Goal: Task Accomplishment & Management: Complete application form

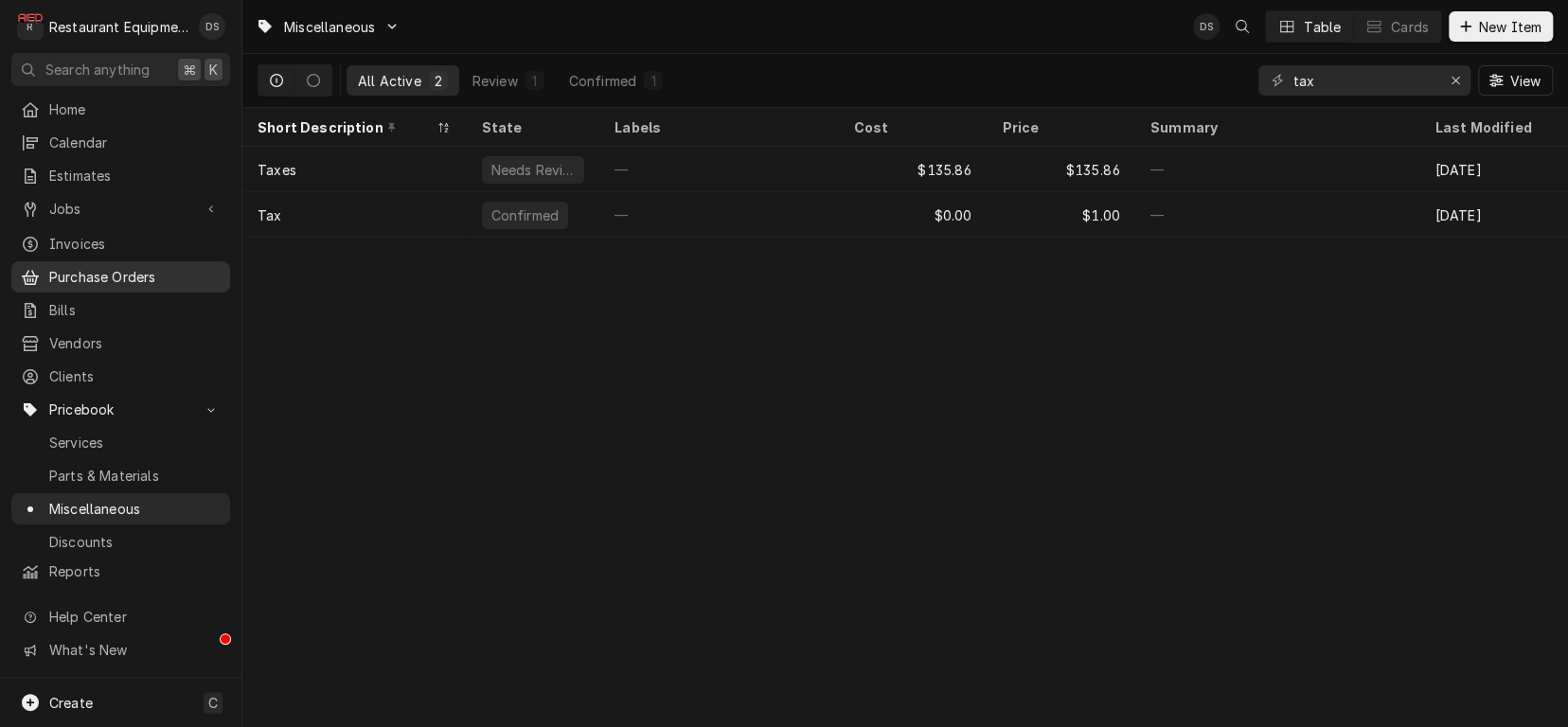
click at [87, 267] on span "Purchase Orders" at bounding box center [135, 276] width 171 height 20
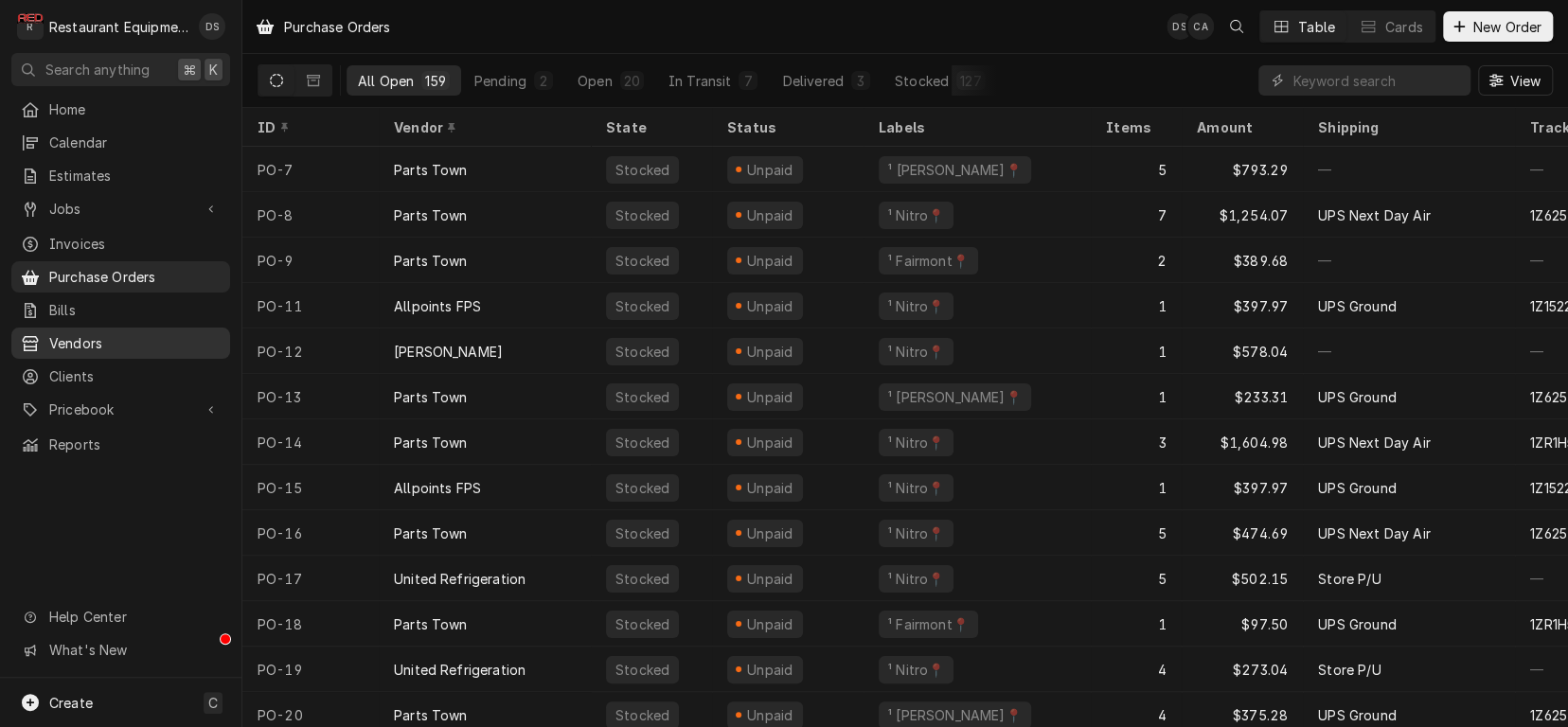
click at [86, 344] on div "Vendors" at bounding box center [120, 343] width 211 height 24
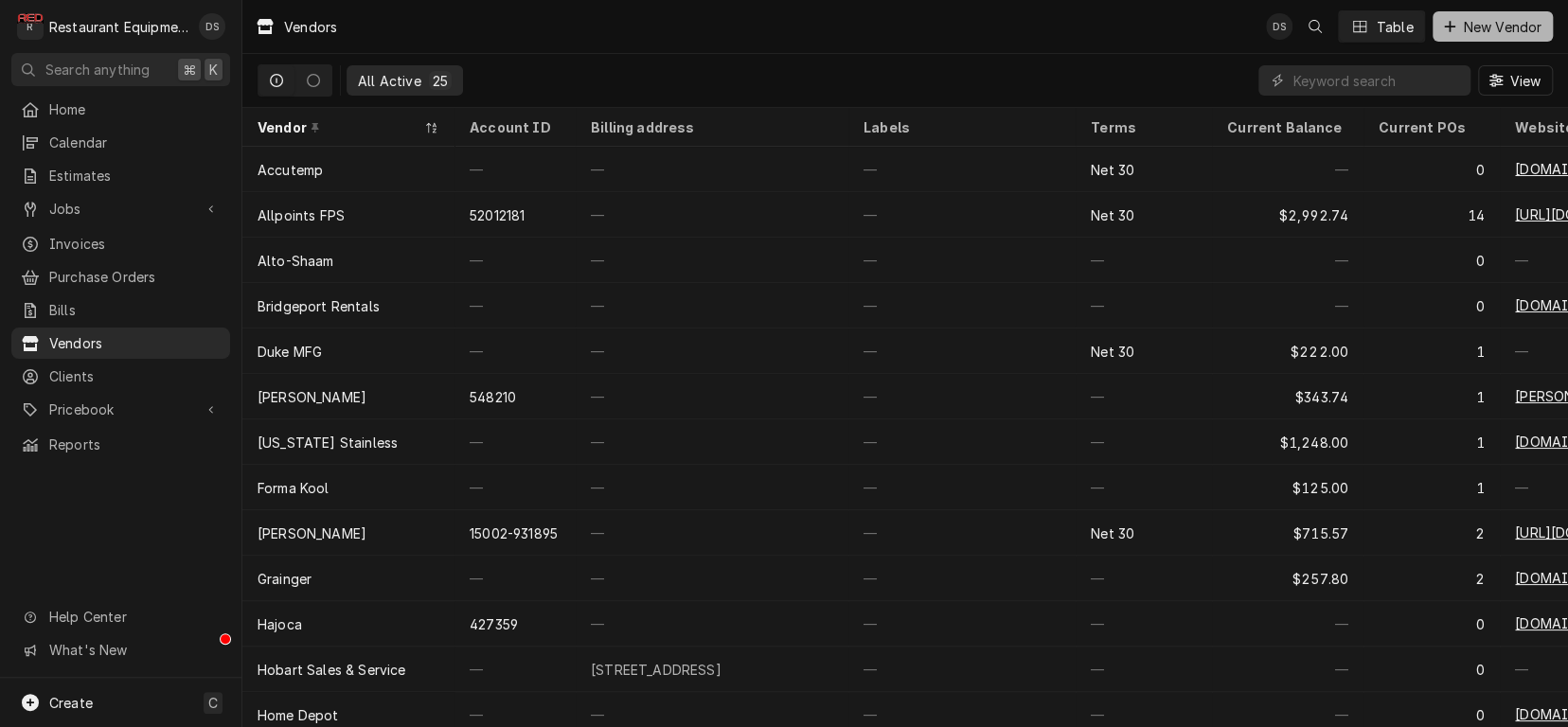
click at [1508, 22] on span "New Vendor" at bounding box center [1502, 27] width 86 height 20
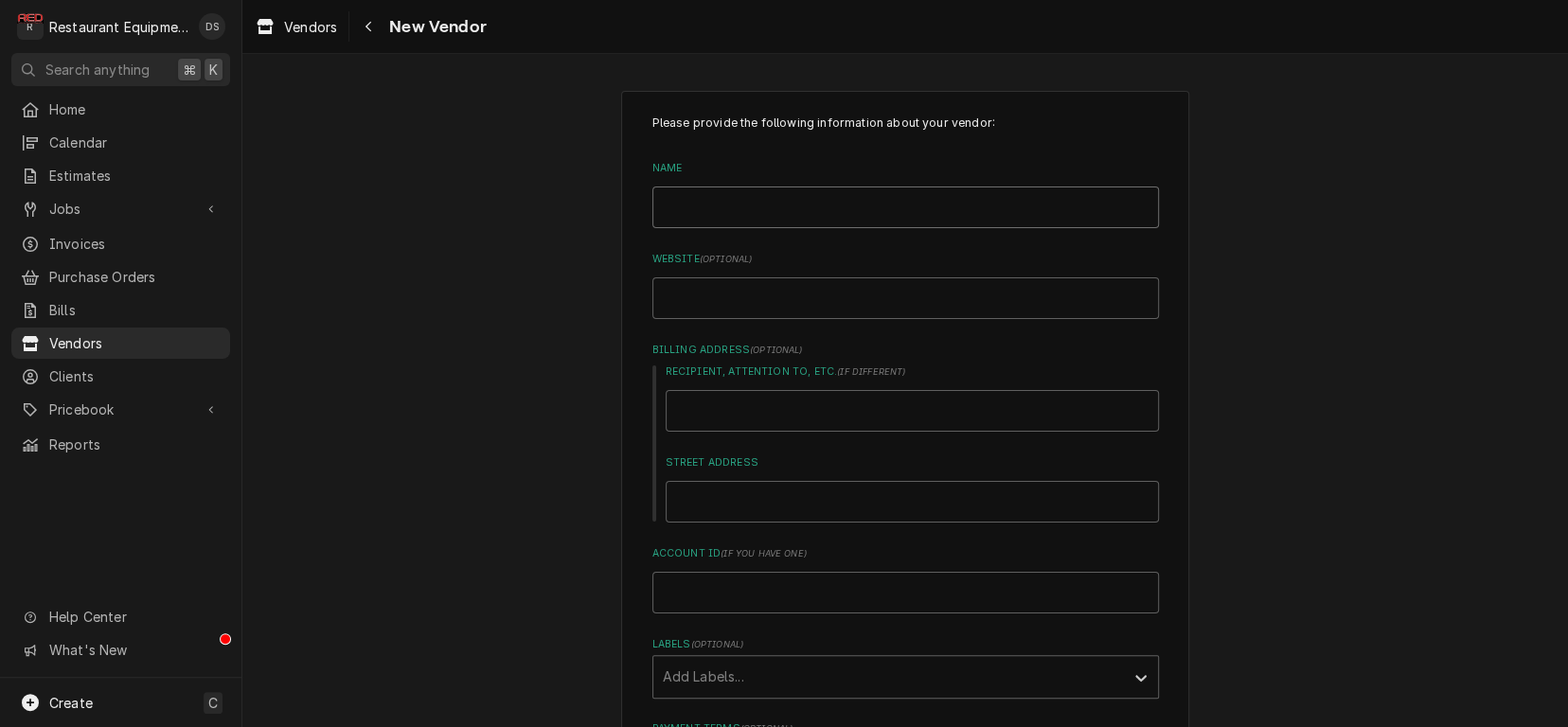
type input "C"
type textarea "x"
type input "Ca"
type textarea "x"
type input "Cap"
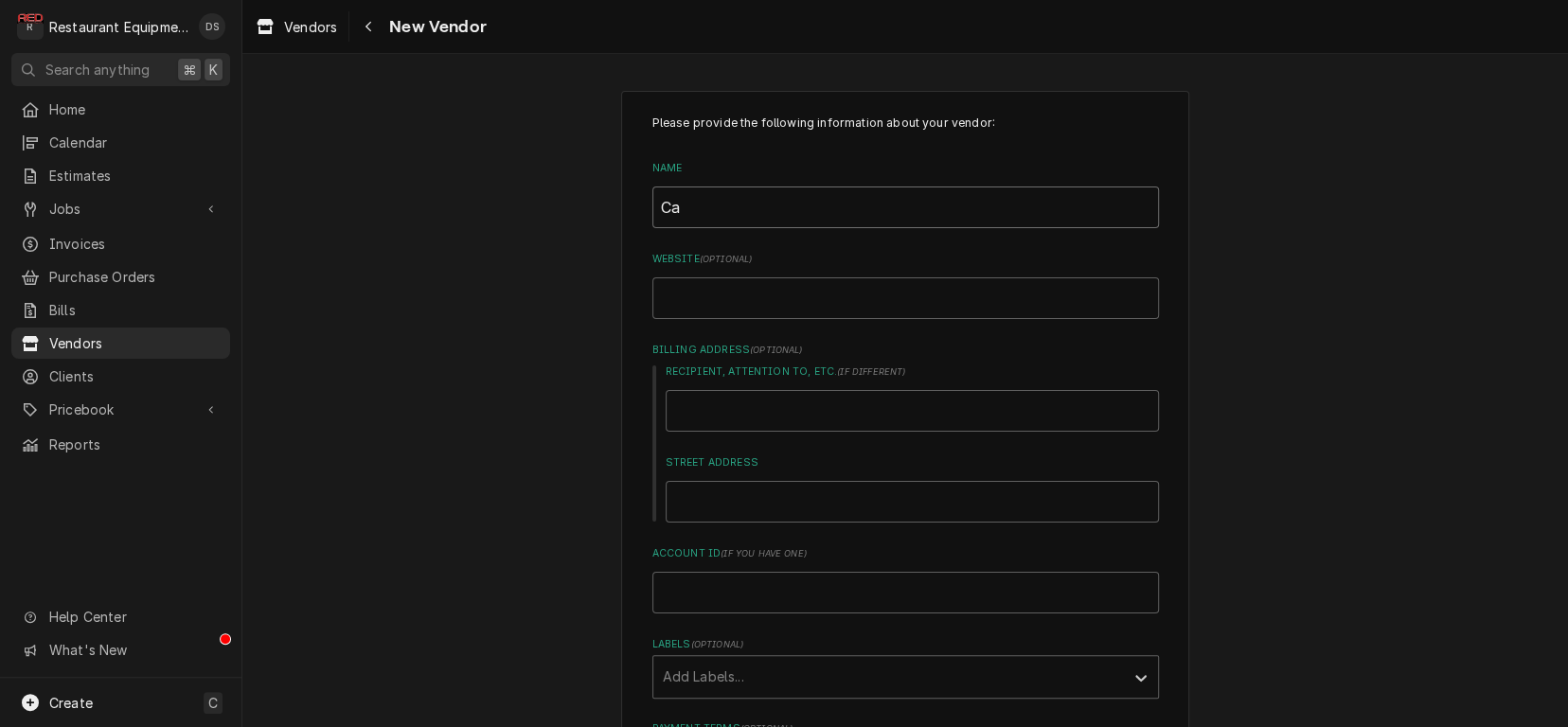
type textarea "x"
type input "Capt"
type textarea "x"
type input "Capti"
type textarea "x"
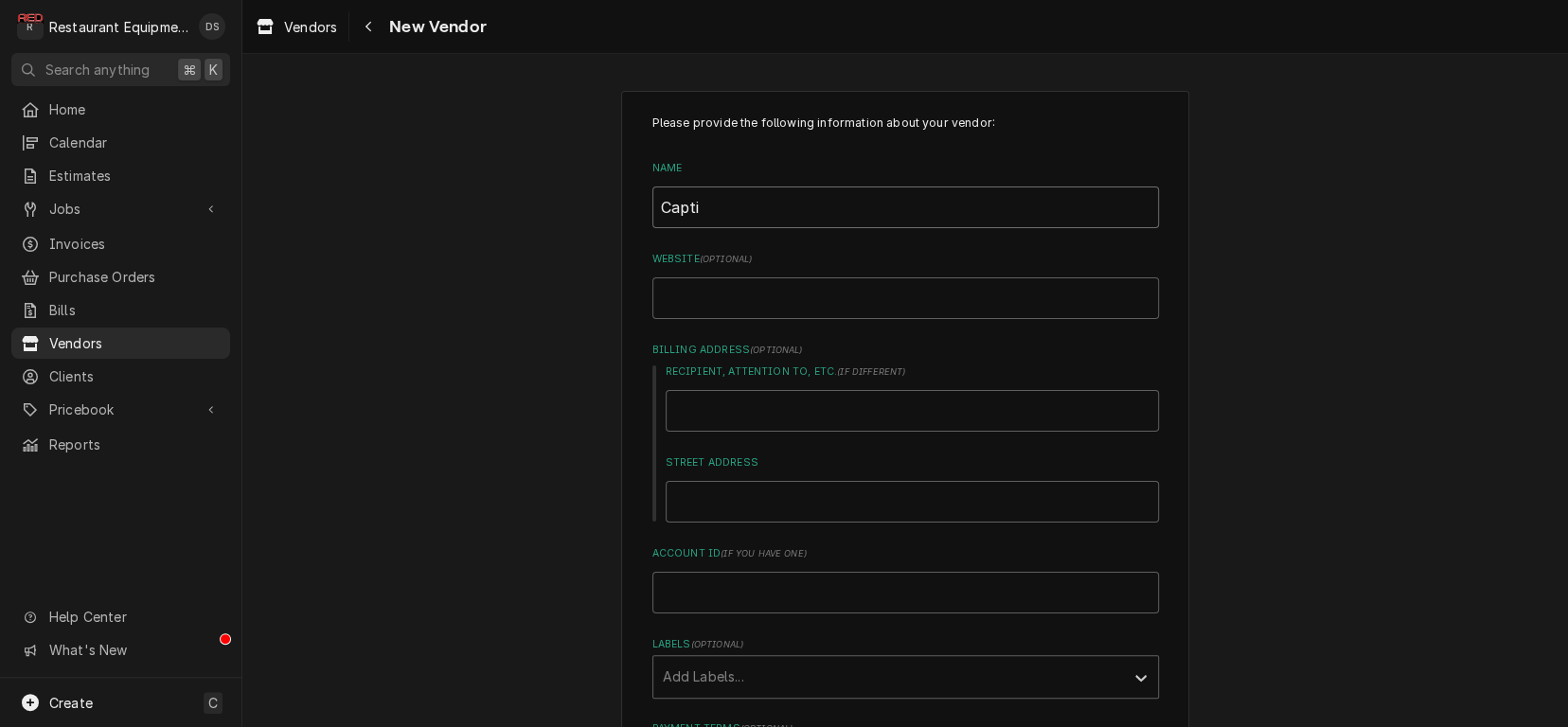
type input "Captiv"
type textarea "x"
type input "Captive"
type textarea "x"
type input "Captive"
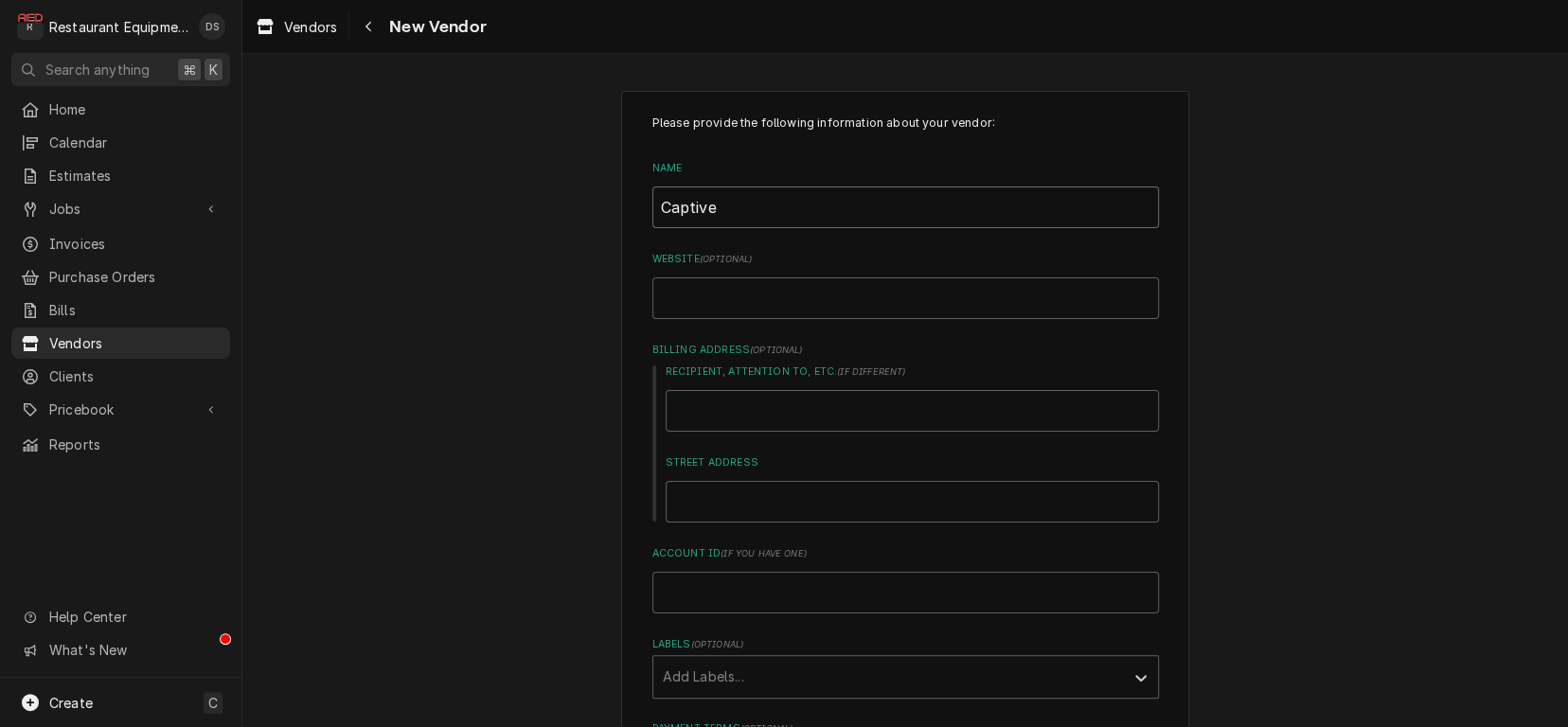
type textarea "x"
type input "Captive A"
type textarea "x"
type input "Captive Ai"
type textarea "x"
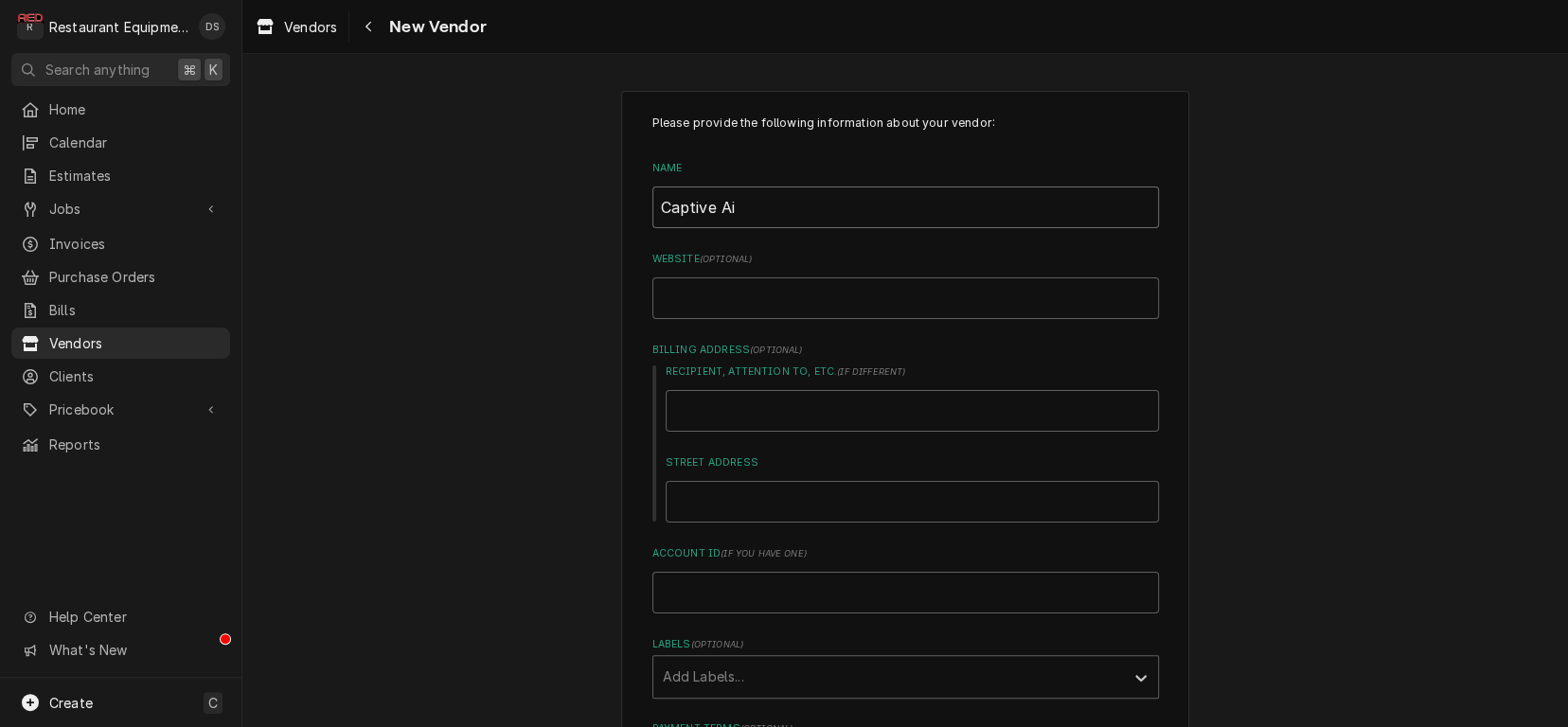
type input "Captive Air"
type textarea "x"
type input "Captive Aire"
type textarea "x"
type input "Captive Aire"
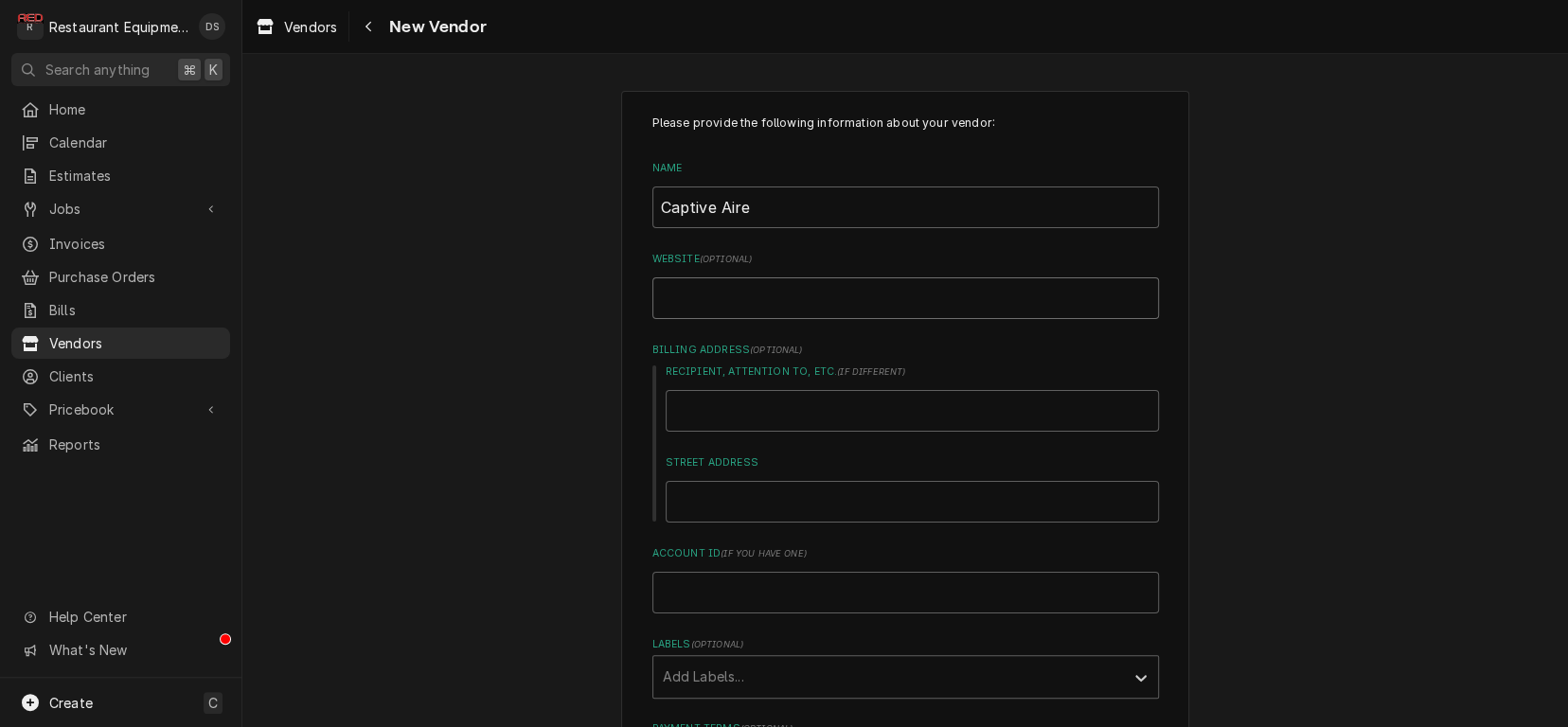
type input "c"
type textarea "x"
type input "ca"
type textarea "x"
type input "cap"
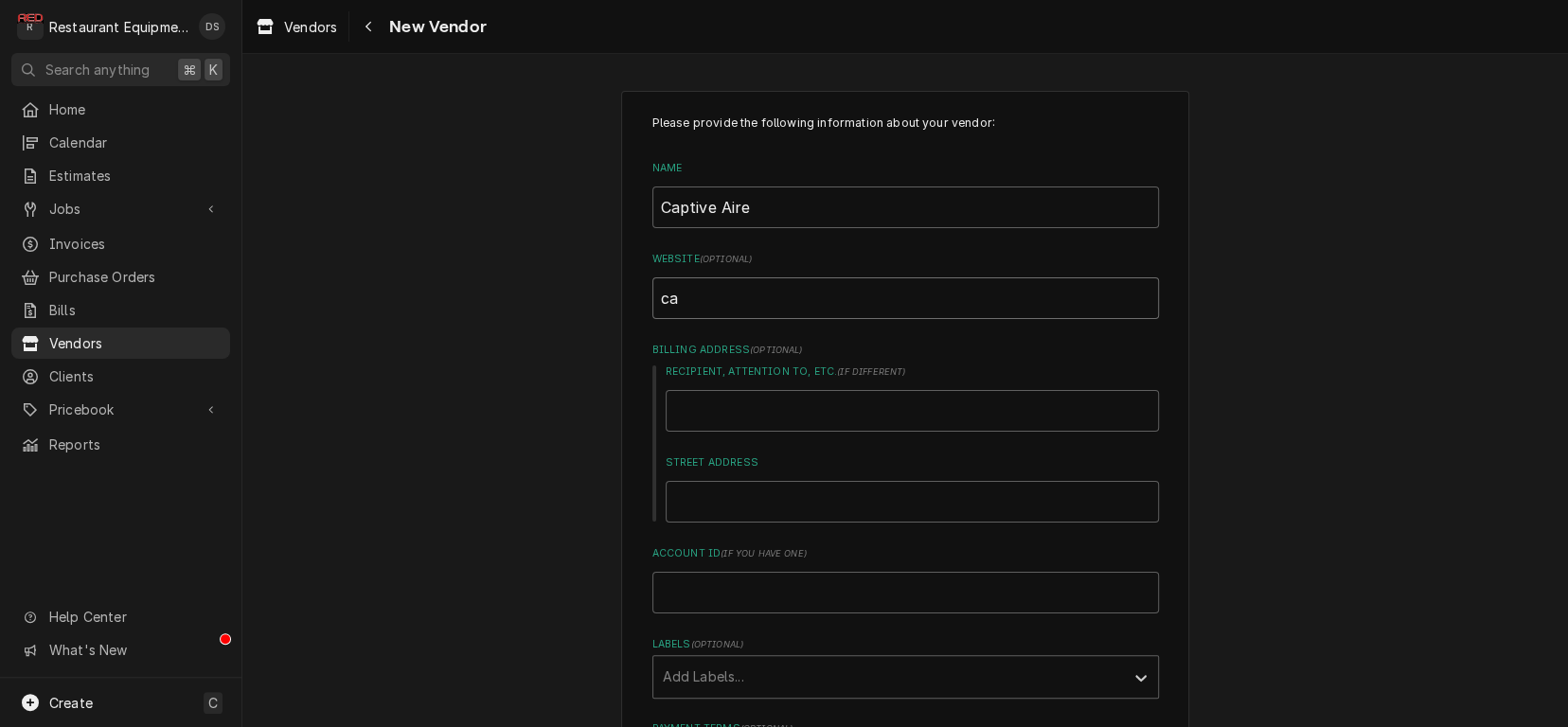
type textarea "x"
type input "capt"
type textarea "x"
type input "capti"
type textarea "x"
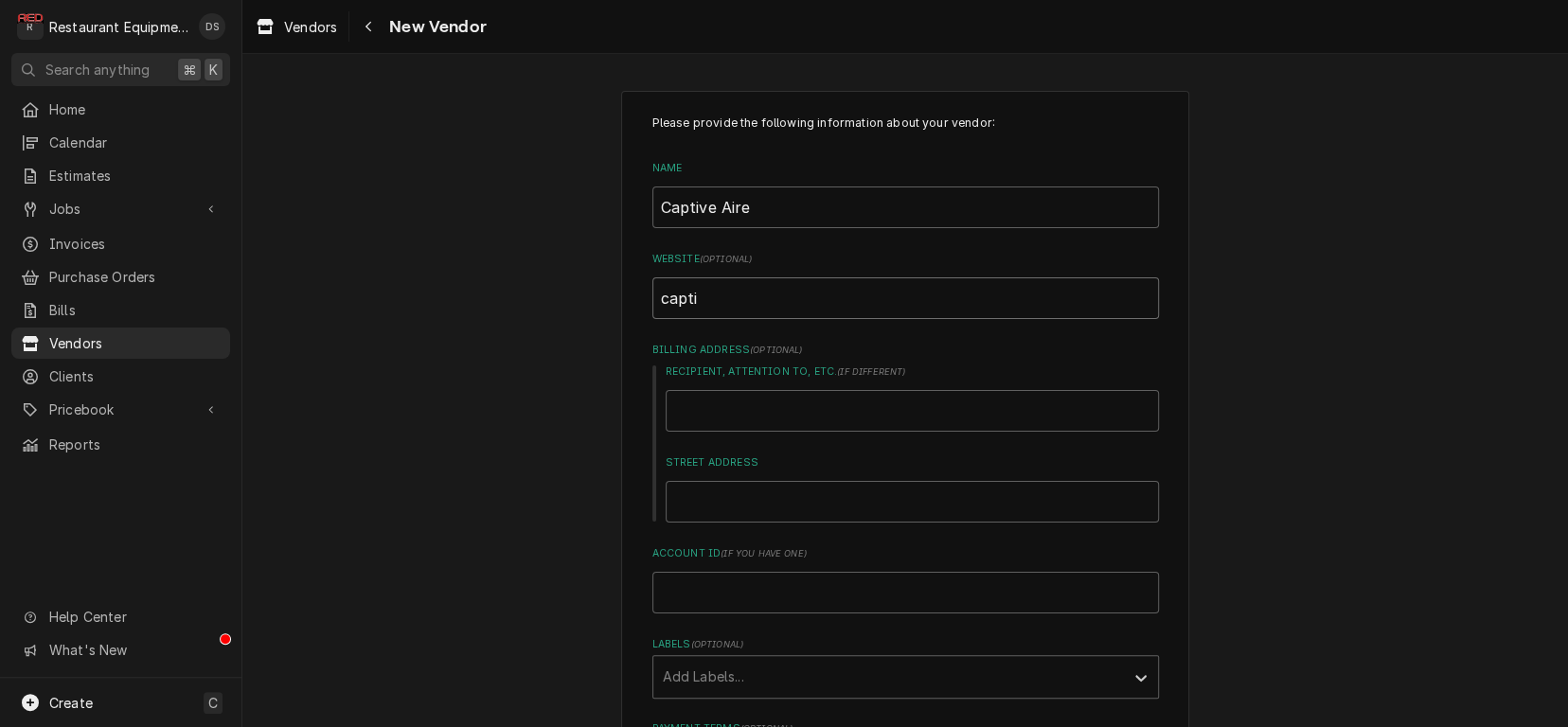
type input "captiv"
type textarea "x"
type input "captive"
type textarea "x"
type input "captivea"
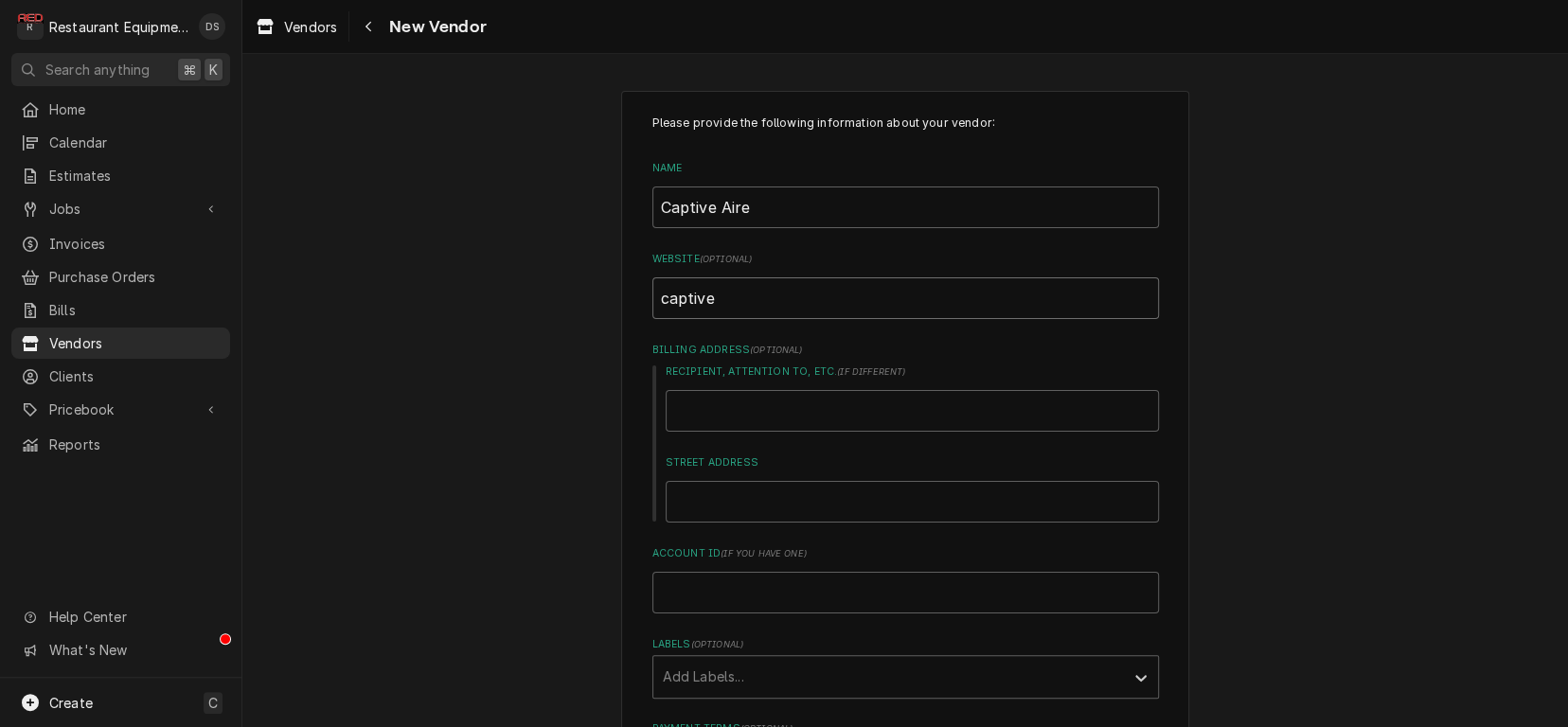
type textarea "x"
type input "captivear"
type textarea "x"
type input "captiveari"
type textarea "x"
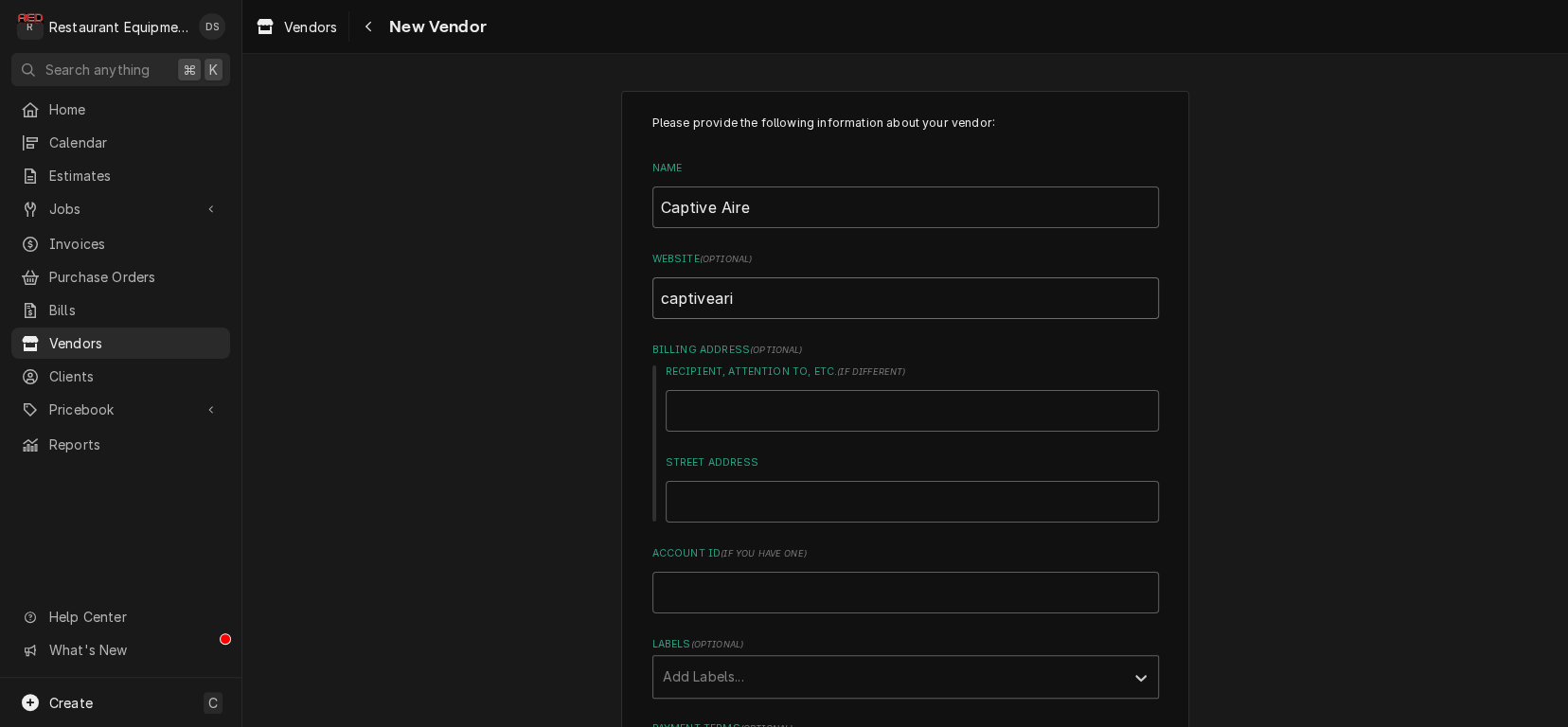
type input "captivear"
type textarea "x"
type input "captivea"
type textarea "x"
type input "captiveai"
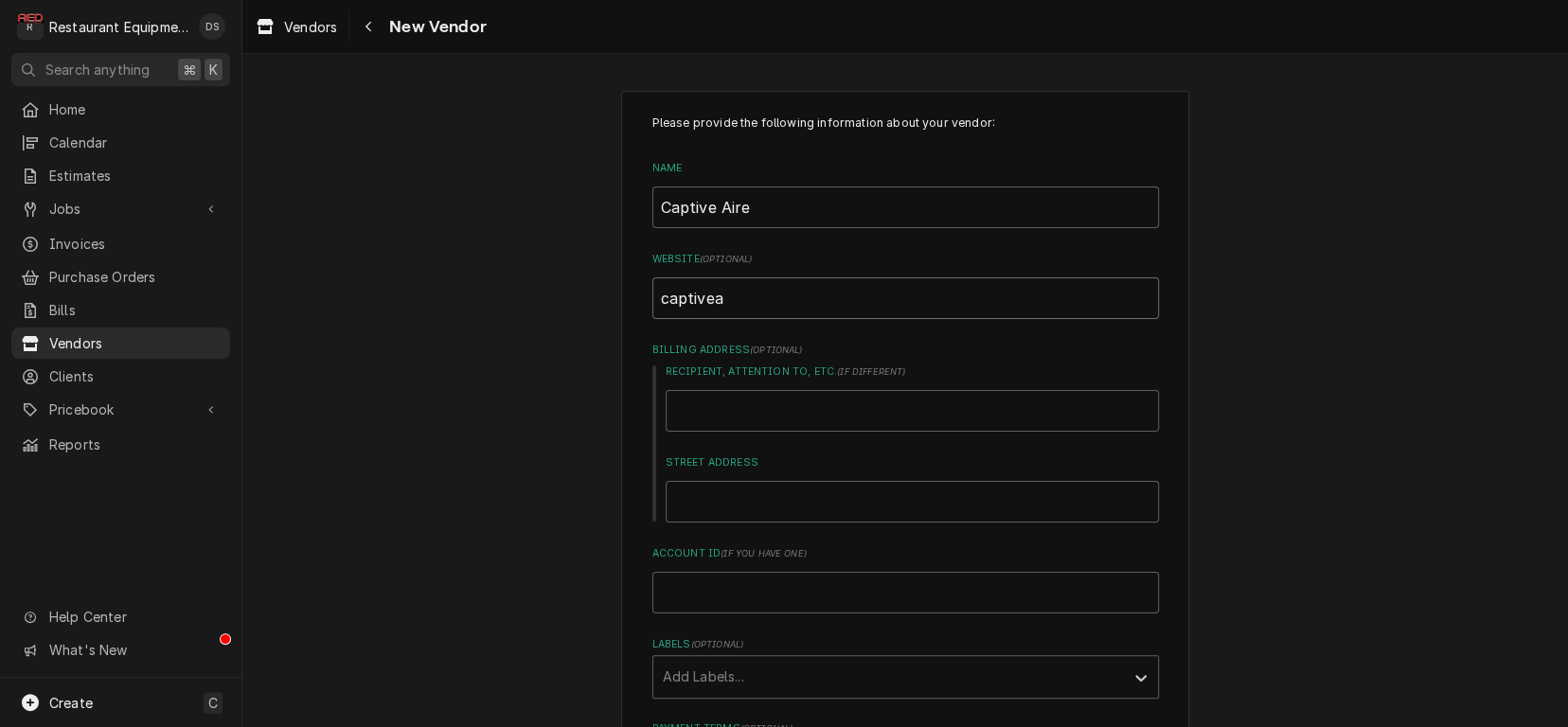
type textarea "x"
type input "captiveair"
type textarea "x"
type input "captiveaire"
type textarea "x"
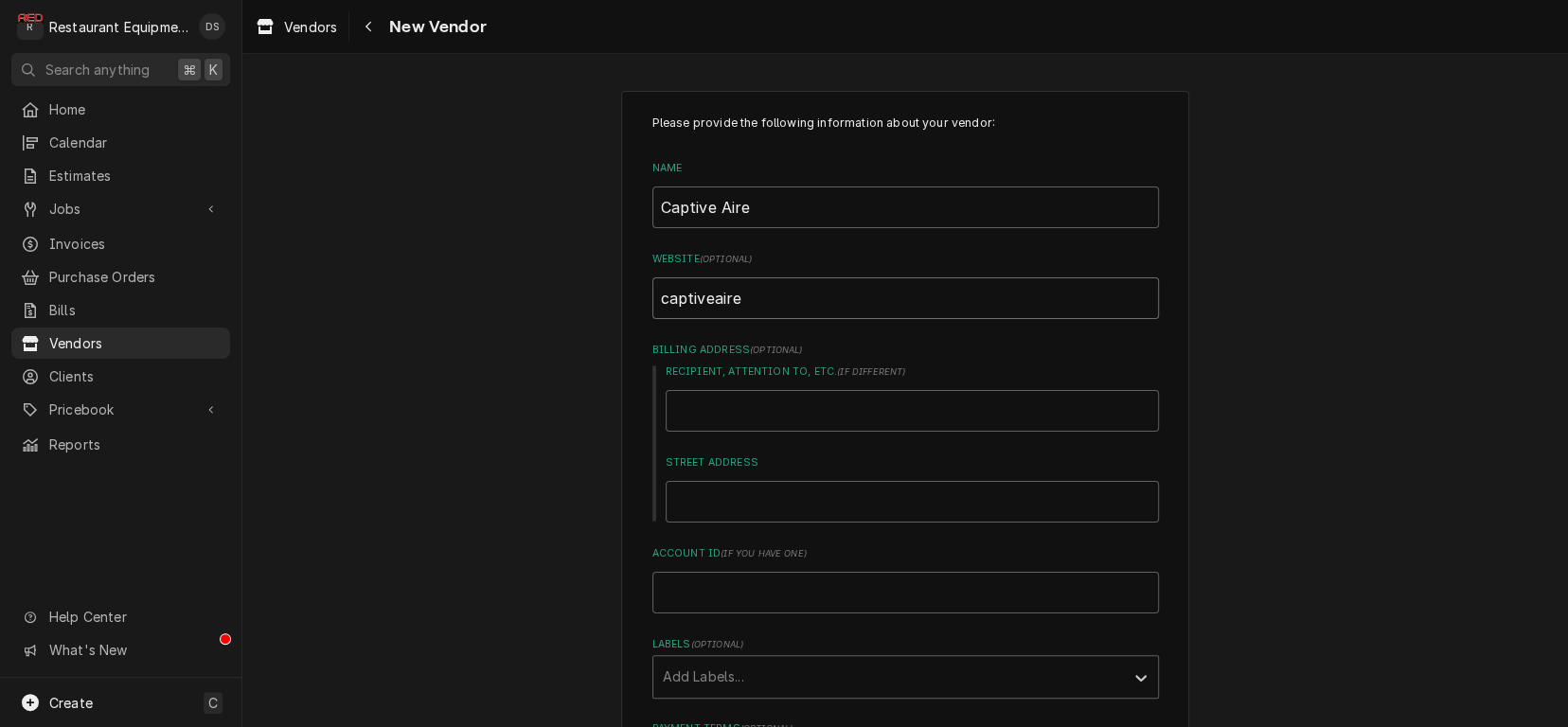
type input "captiveaire."
type textarea "x"
type input "captiveaire.c"
type textarea "x"
type input "captiveaire.co"
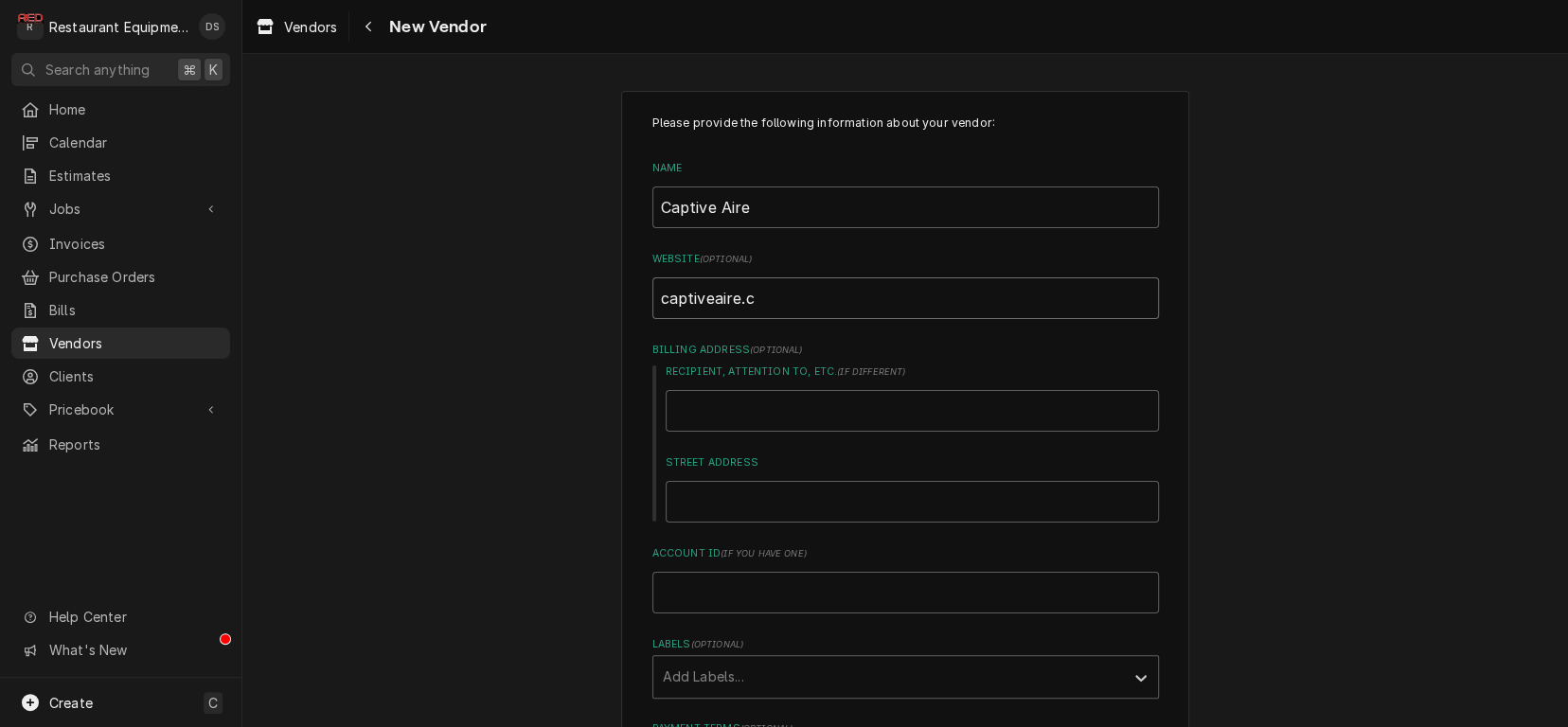
type textarea "x"
type input "[DOMAIN_NAME]"
type textarea "x"
type input "[DOMAIN_NAME]"
type input "S"
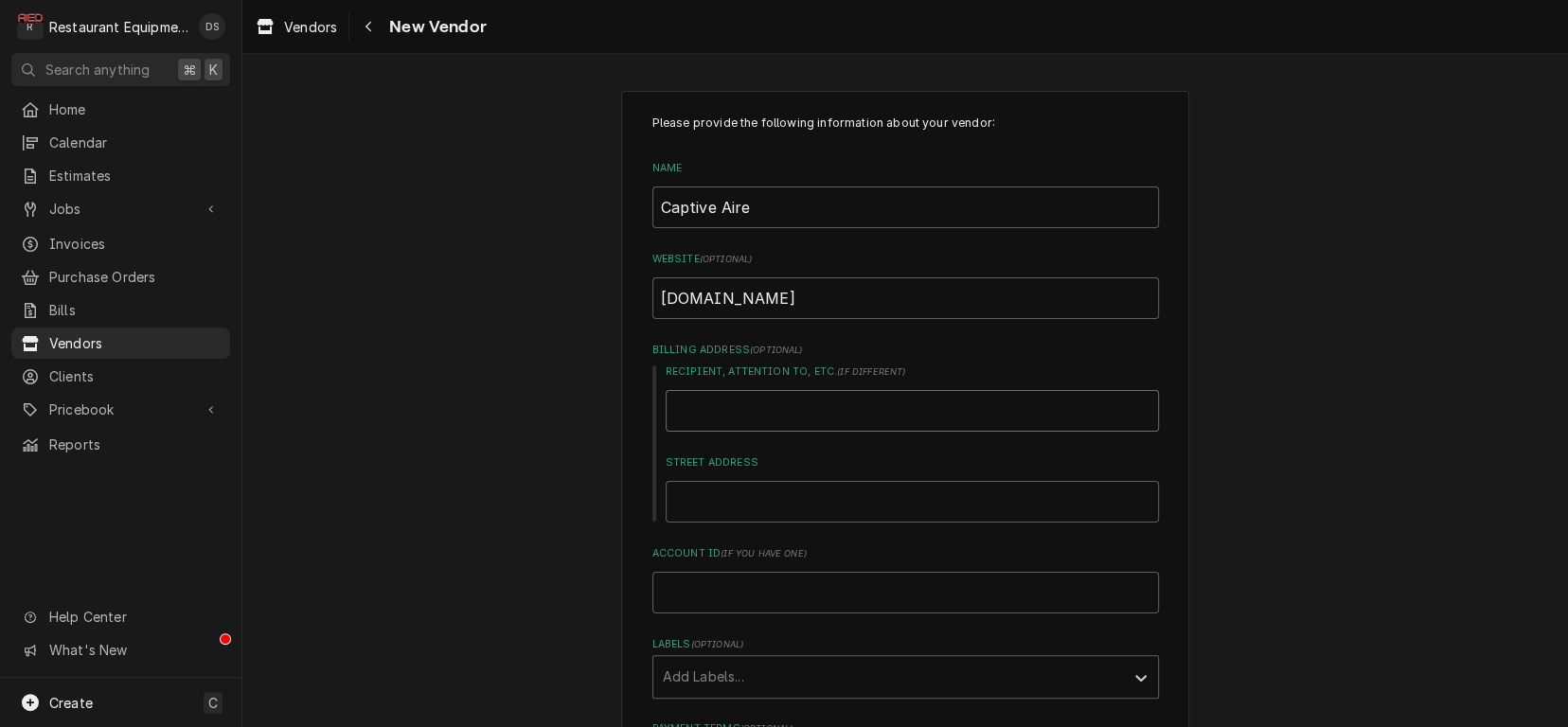
type textarea "x"
type input "St"
type textarea "x"
type input "Ste"
type textarea "x"
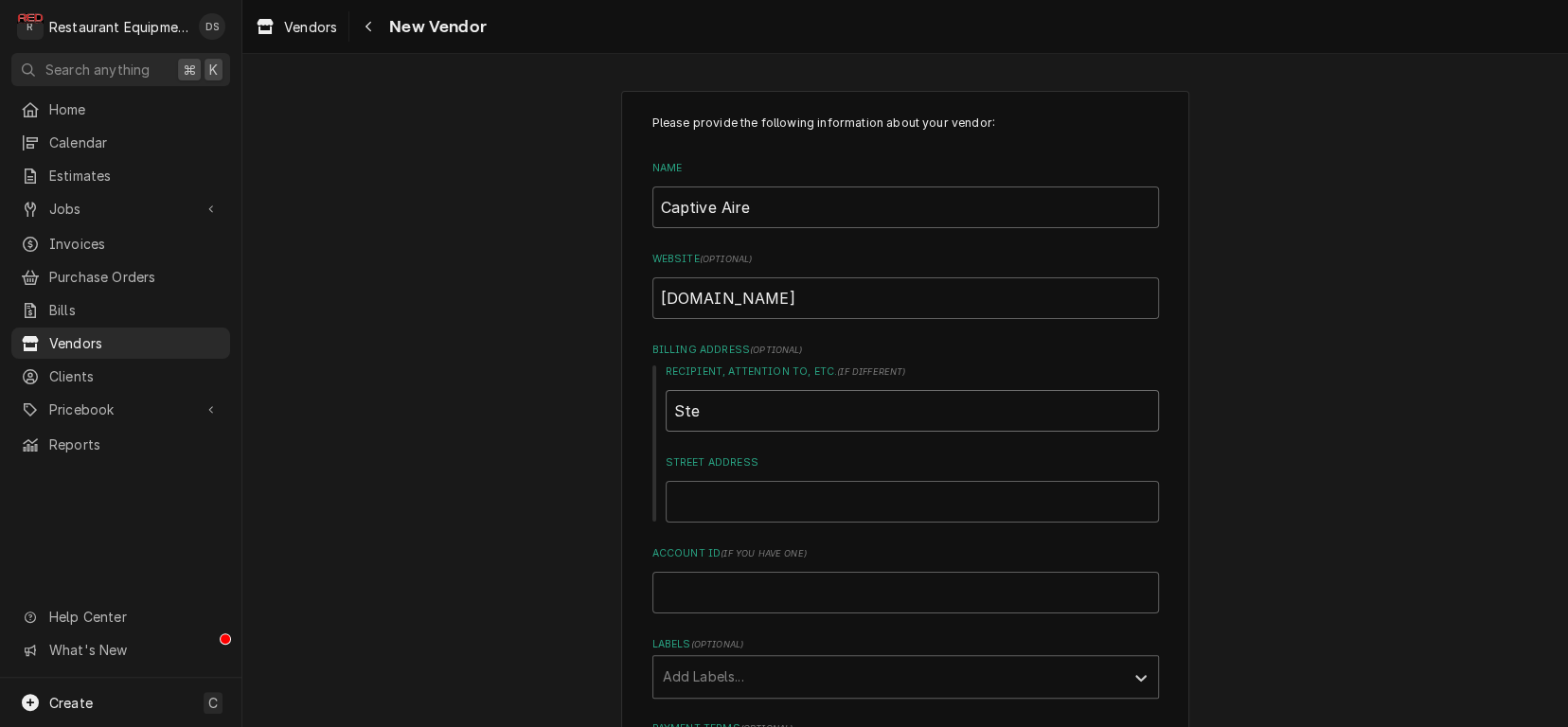
type input "Stev"
type textarea "x"
type input "Steve"
type textarea "x"
type input "Steve"
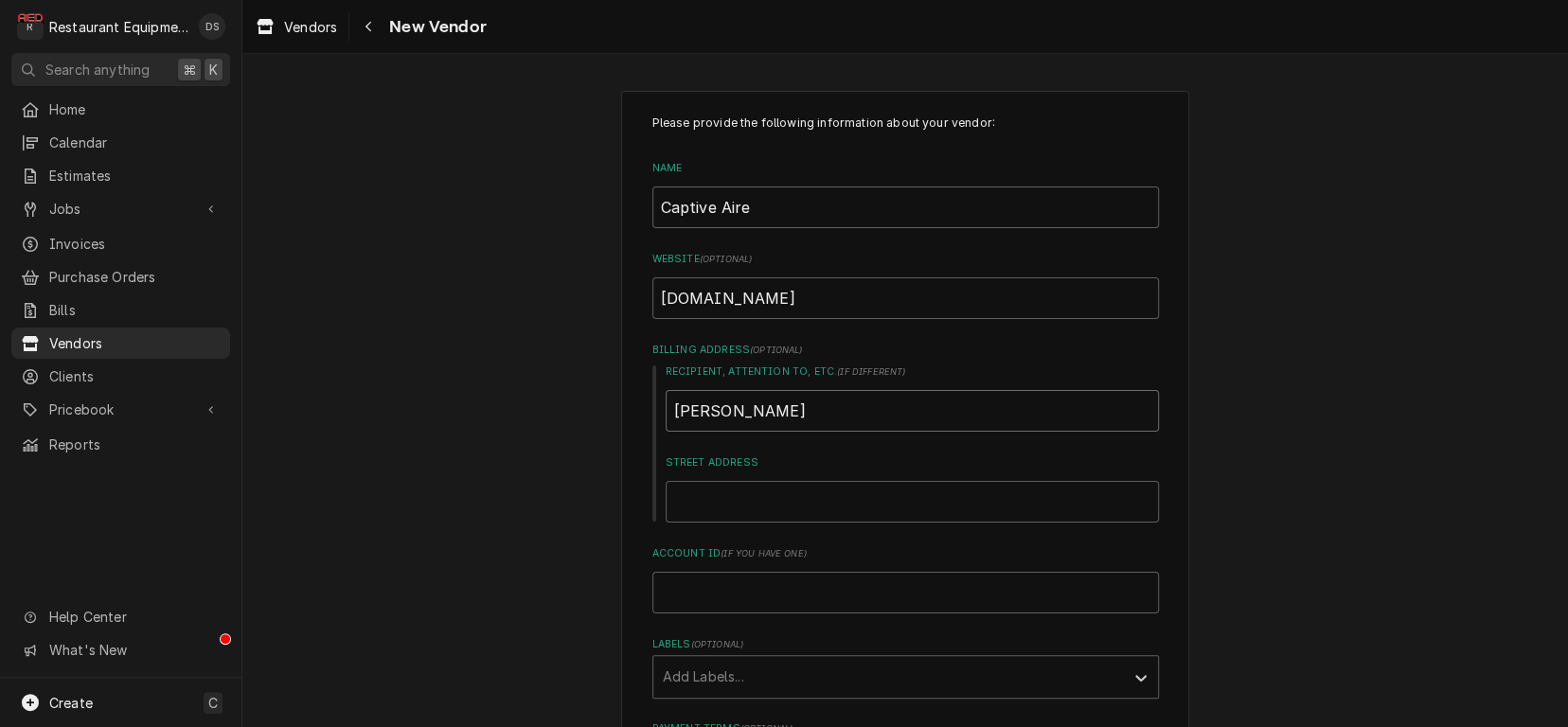
type textarea "x"
type input "Steve L"
type textarea "x"
type input "Steve LU"
type textarea "x"
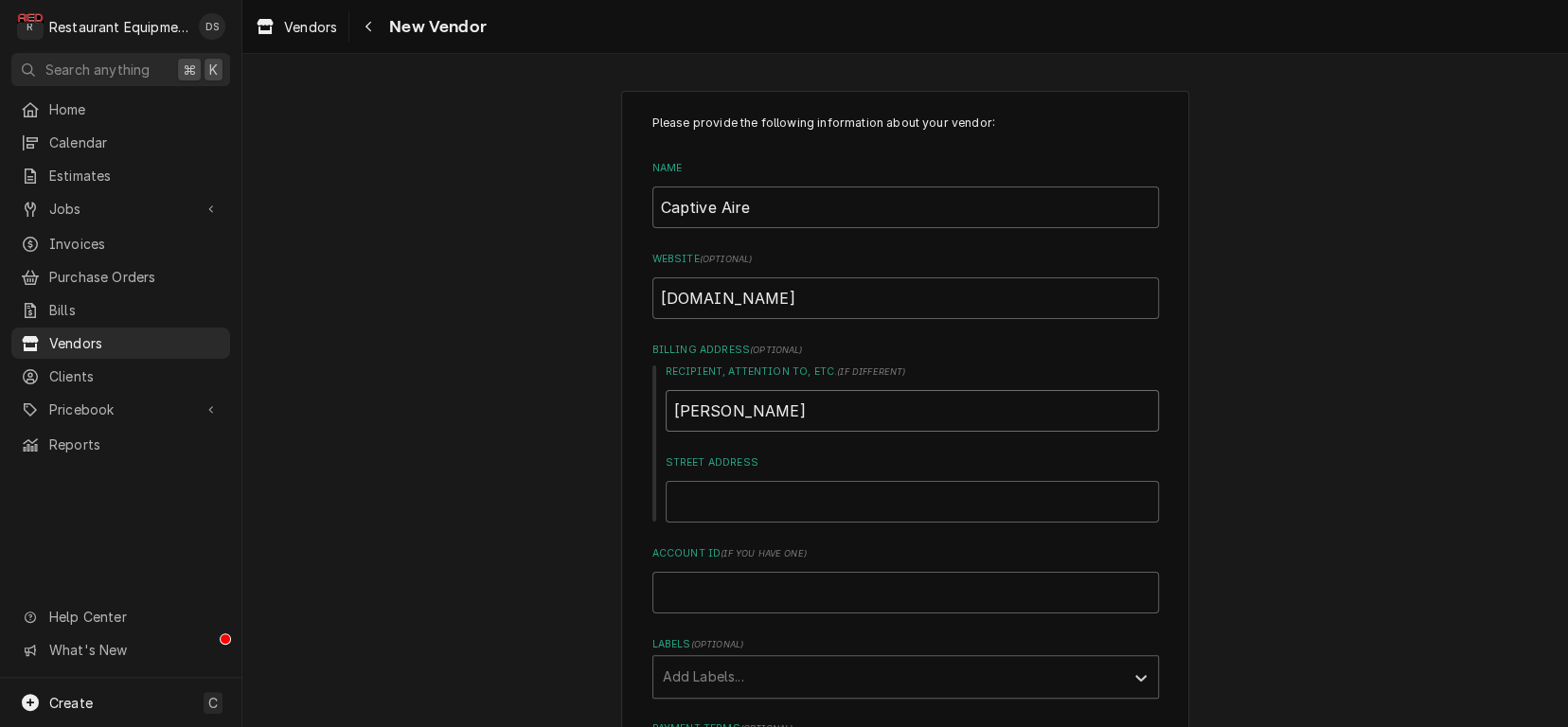
type input "Steve LUd"
type textarea "x"
type input "Steve LUdd"
type textarea "x"
type input "Steve LUddy"
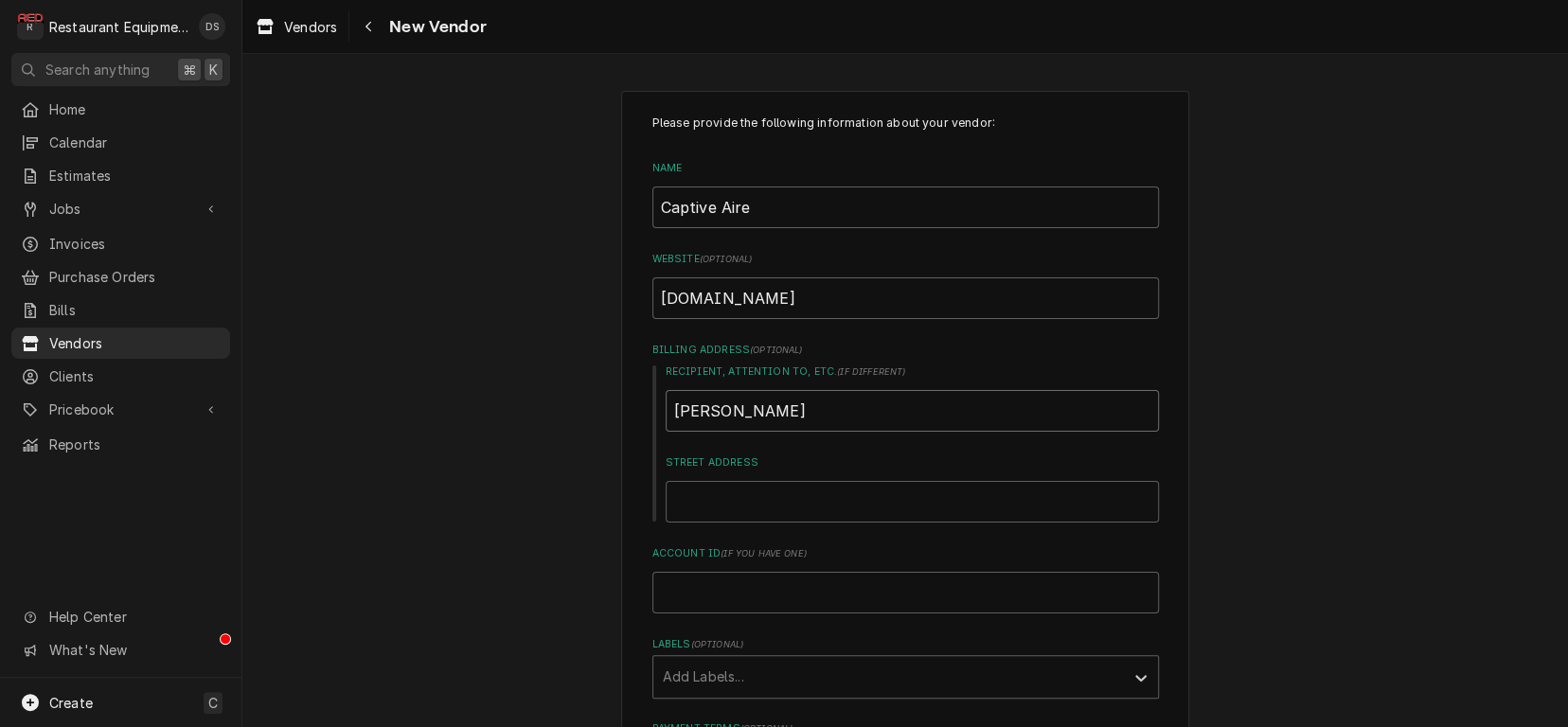
type textarea "x"
type input "Steve LUdd"
type textarea "x"
type input "Steve LUd"
type textarea "x"
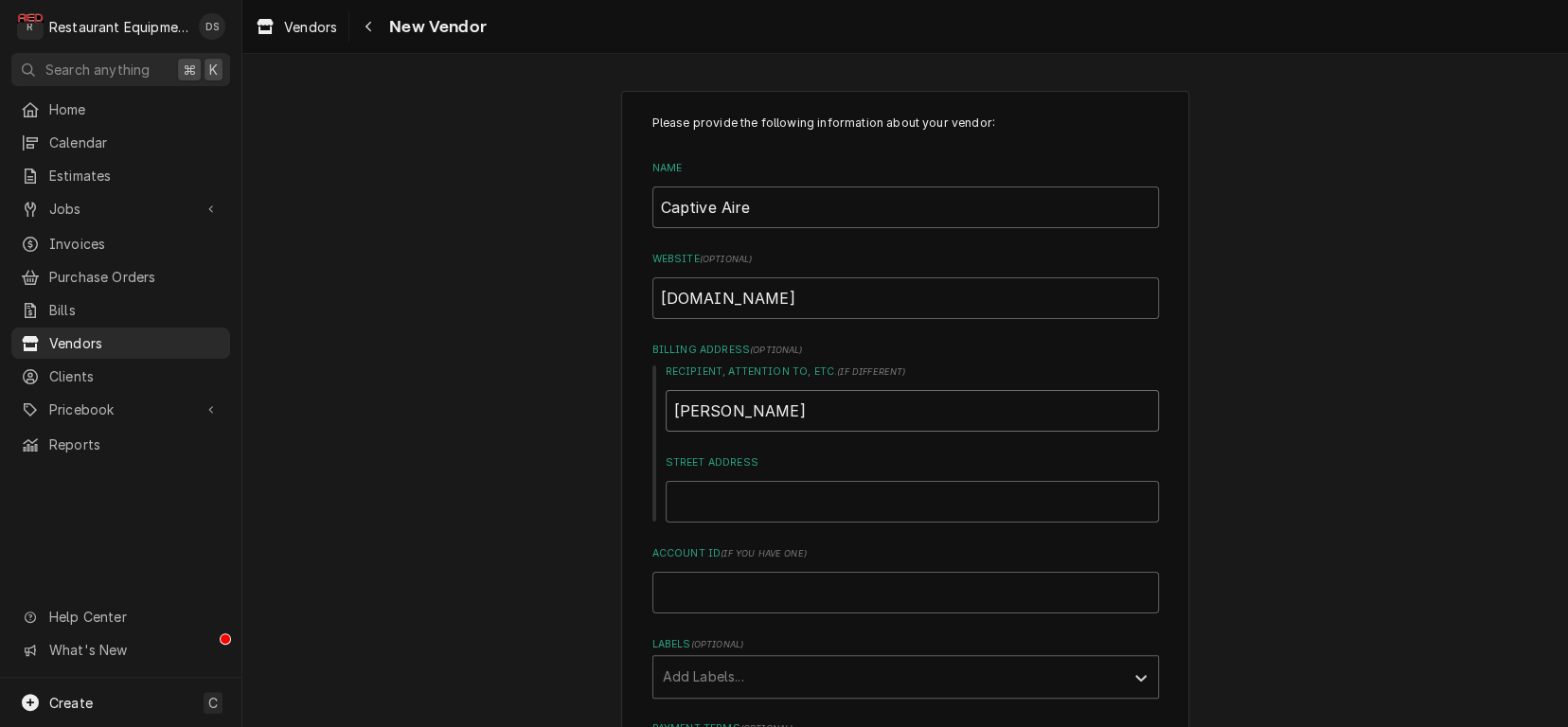
type input "Steve LU"
type textarea "x"
type input "Steve L"
type textarea "x"
type input "Steve Lu"
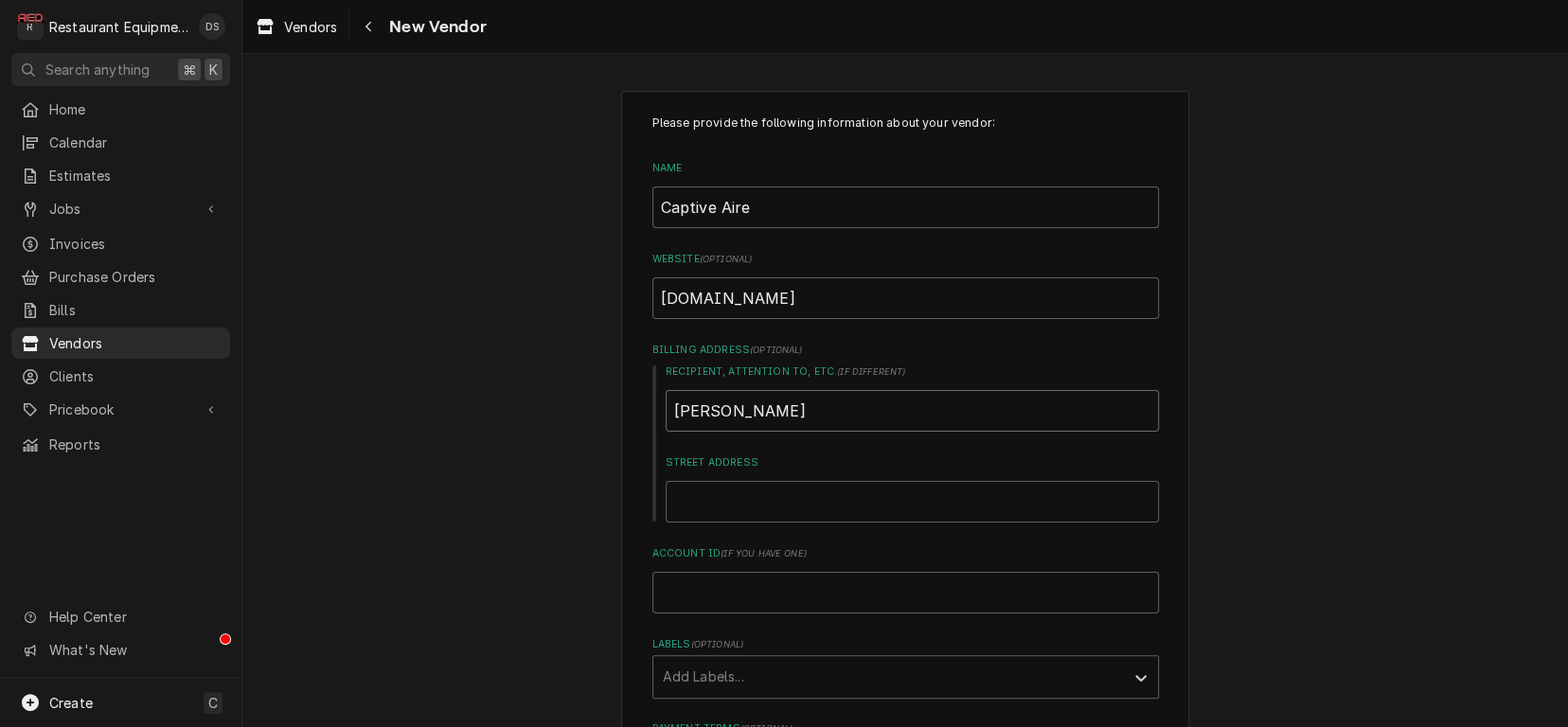
type textarea "x"
type input "Steve Lud"
type textarea "x"
type input "Steve Ludd"
type textarea "x"
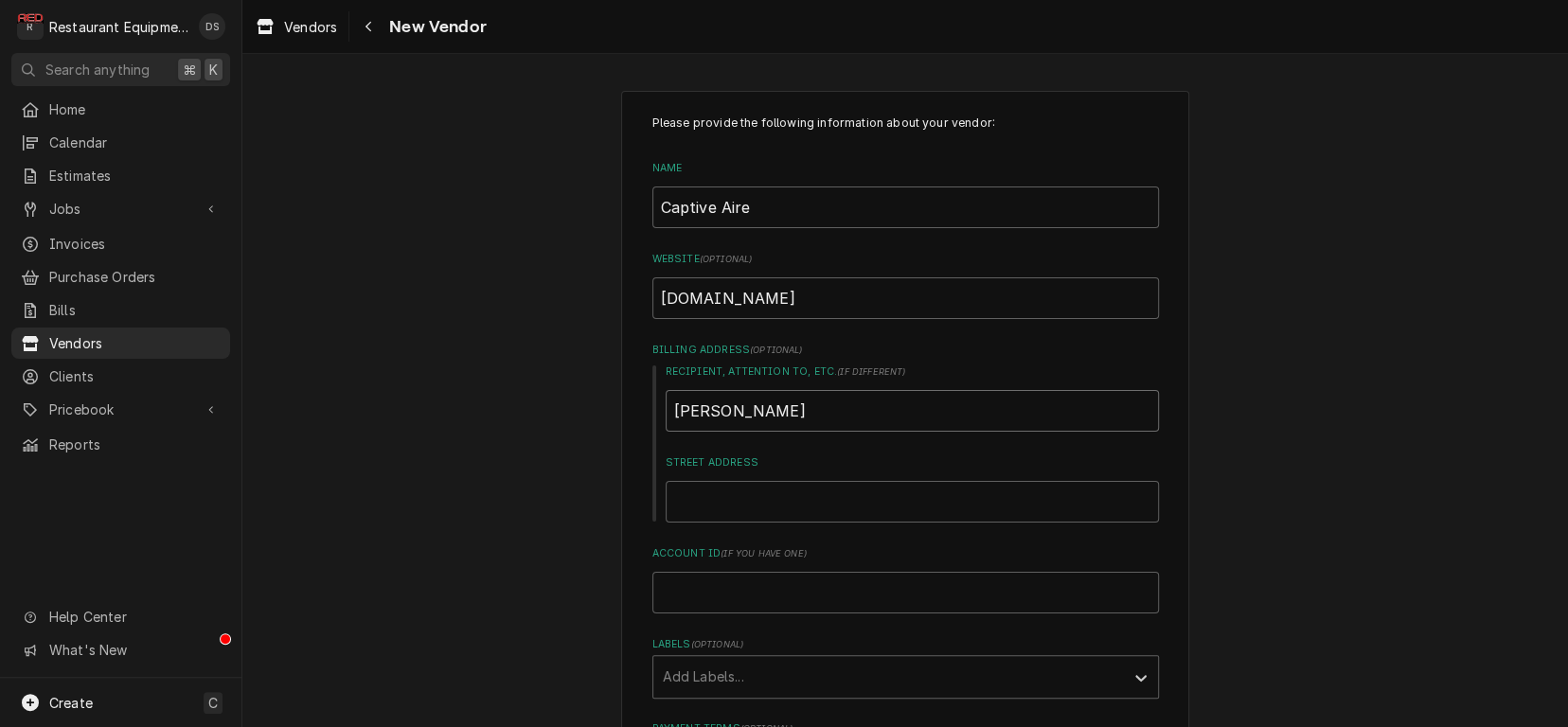
type input "Steve Luddy"
type textarea "x"
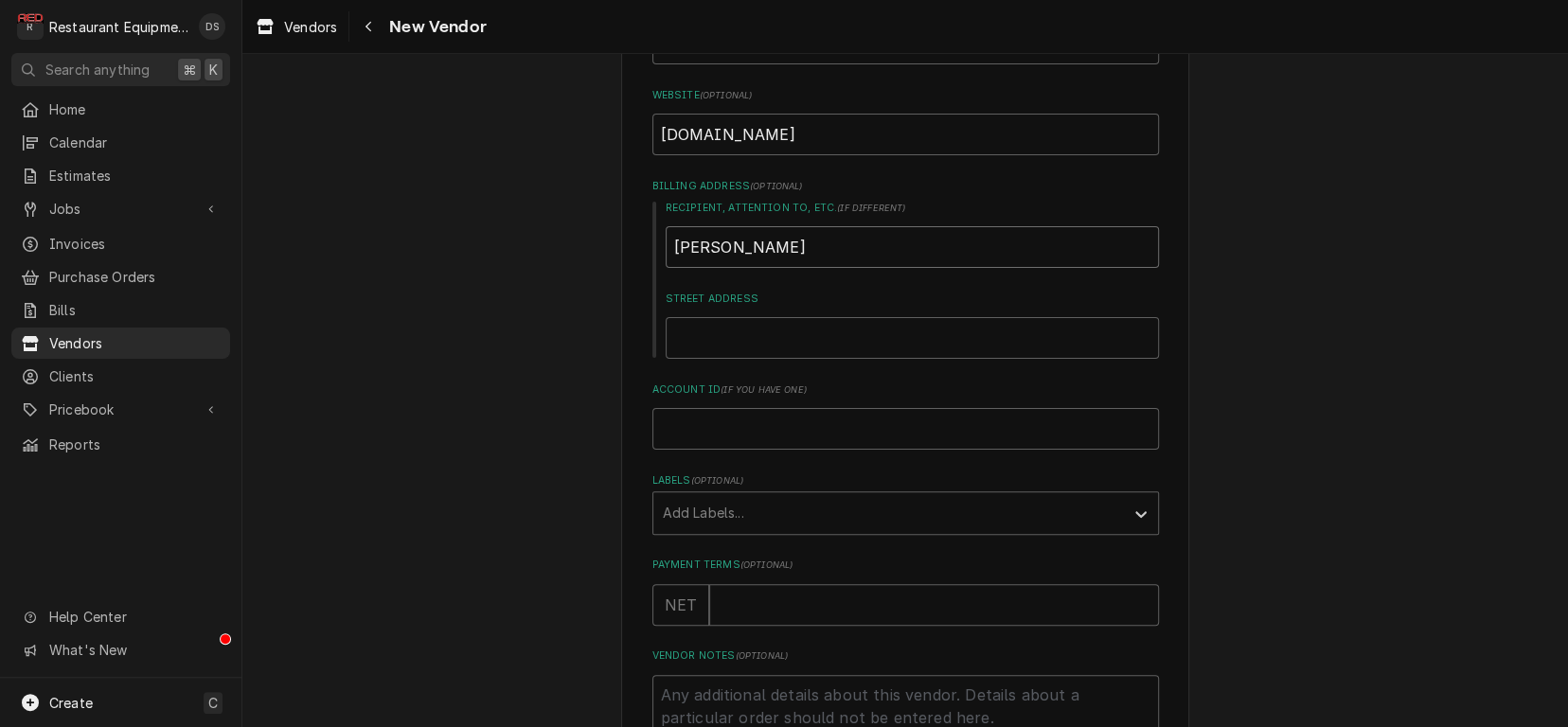
scroll to position [182, 0]
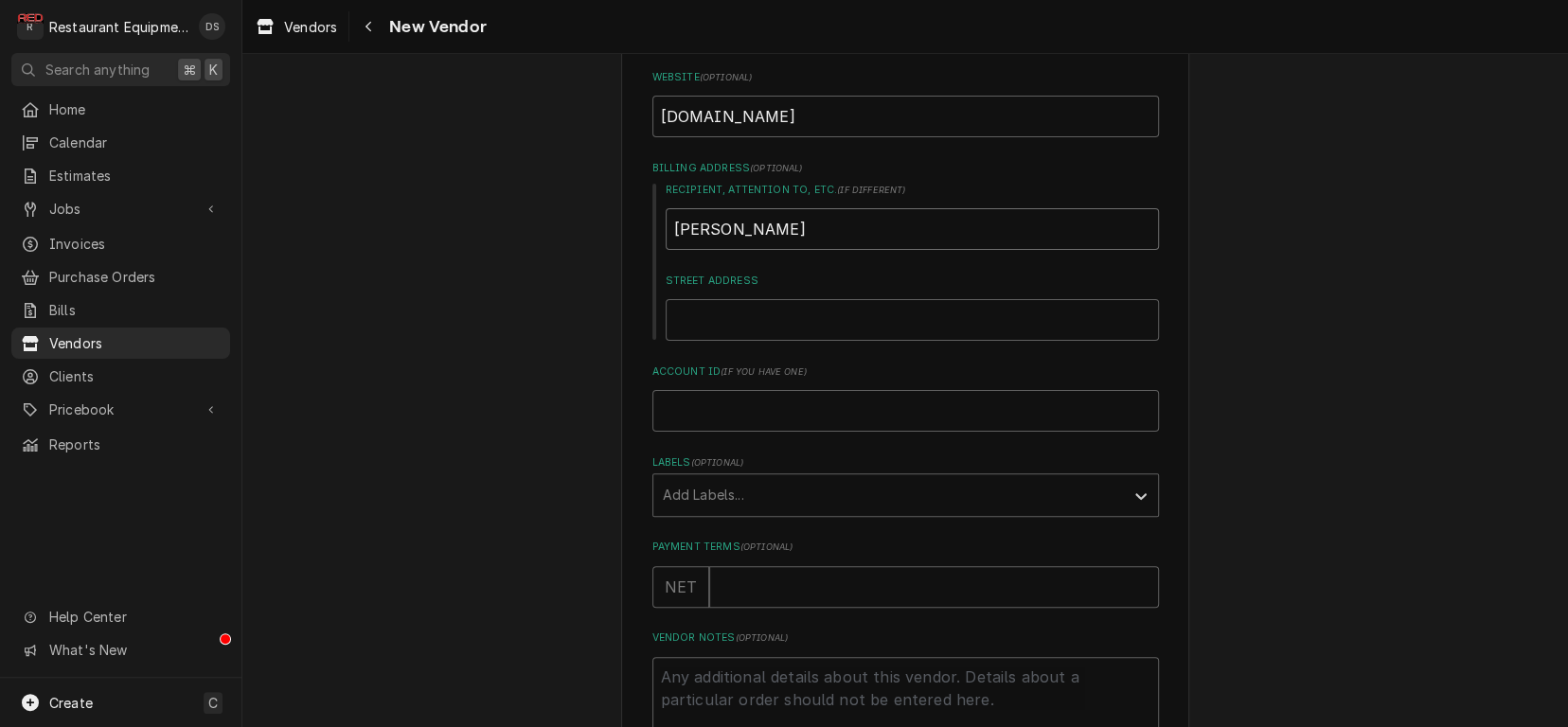
type input "Steve Luddy"
type input "2"
type textarea "x"
type input "23"
type textarea "x"
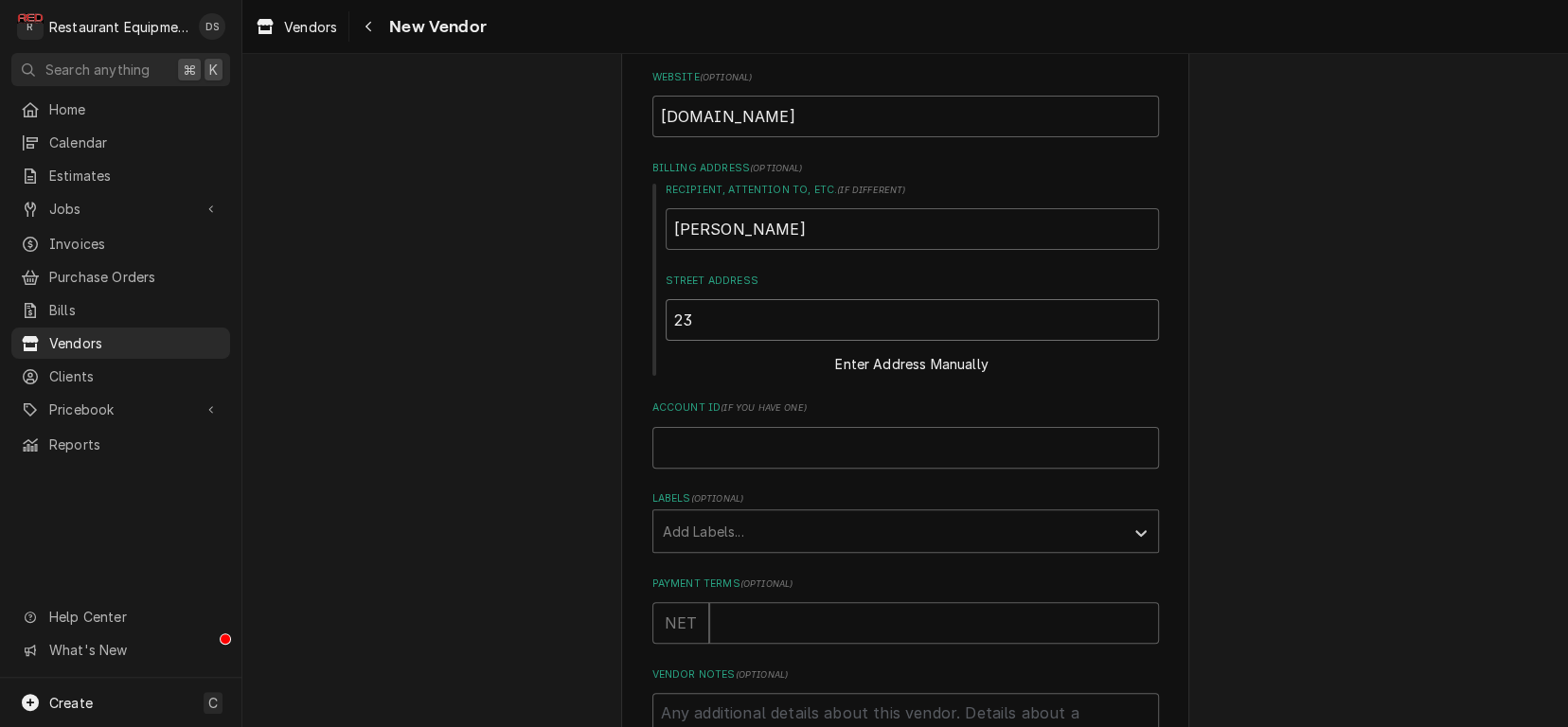
type input "239"
type textarea "x"
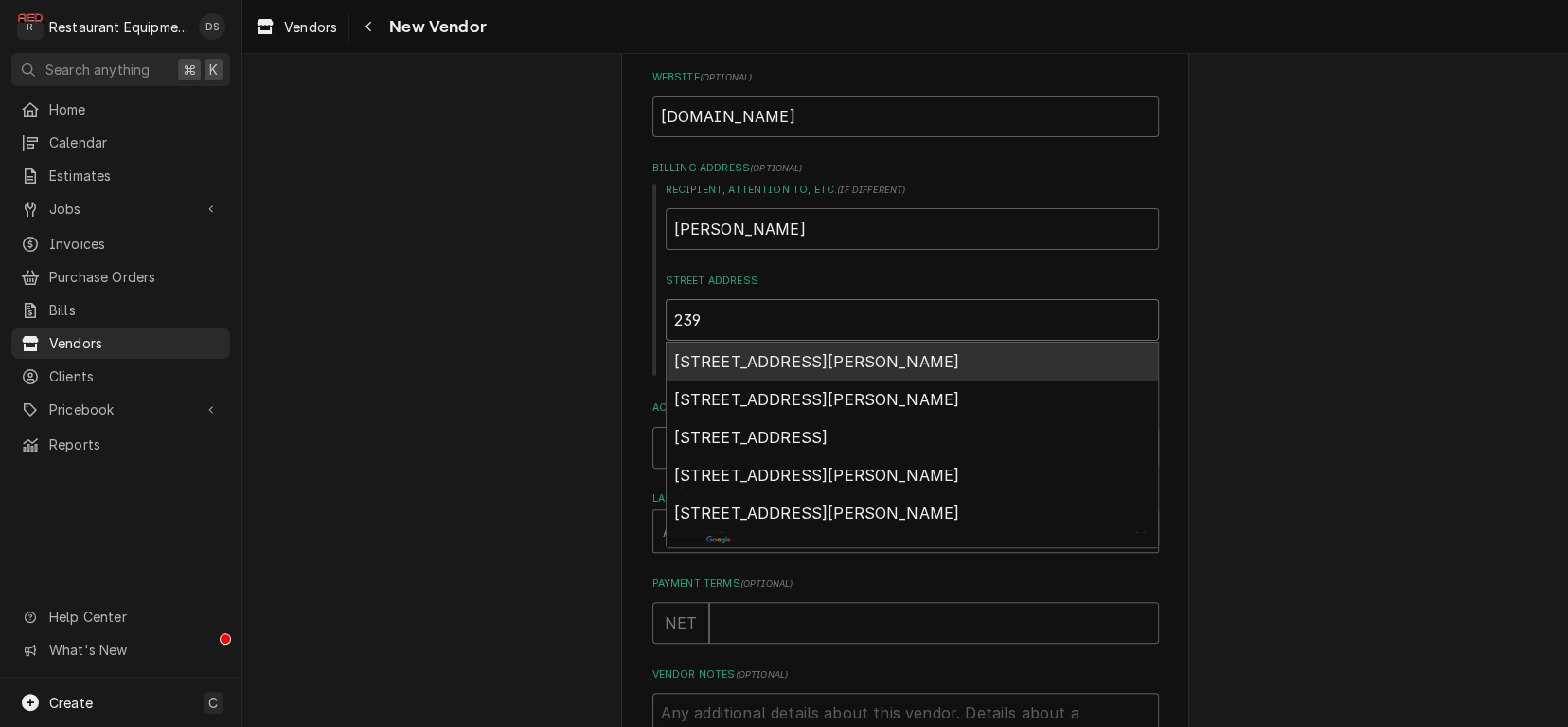
type input "239"
type textarea "x"
type input "239 N"
type textarea "x"
type input "239 N"
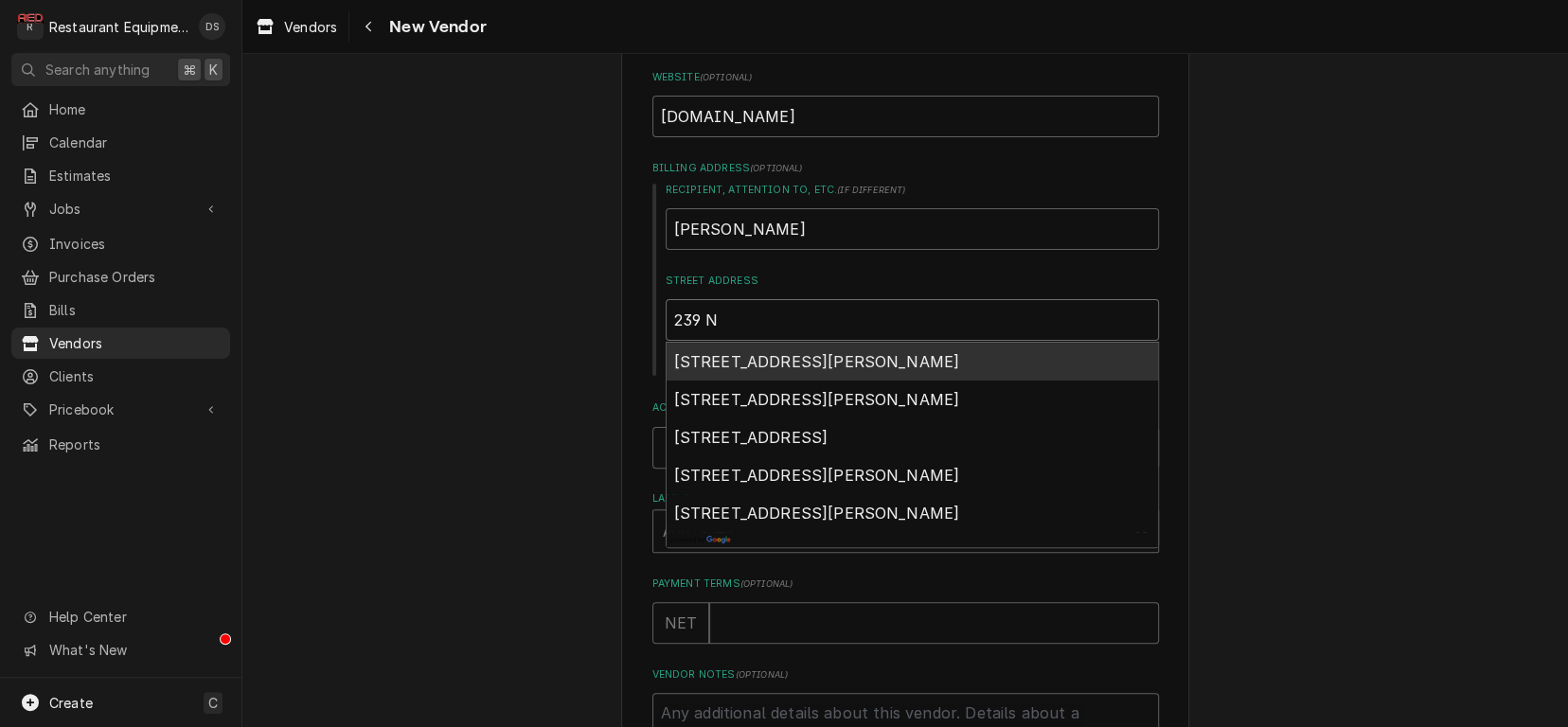
type textarea "x"
type input "239 N H"
type textarea "x"
type input "239 N Hu"
type textarea "x"
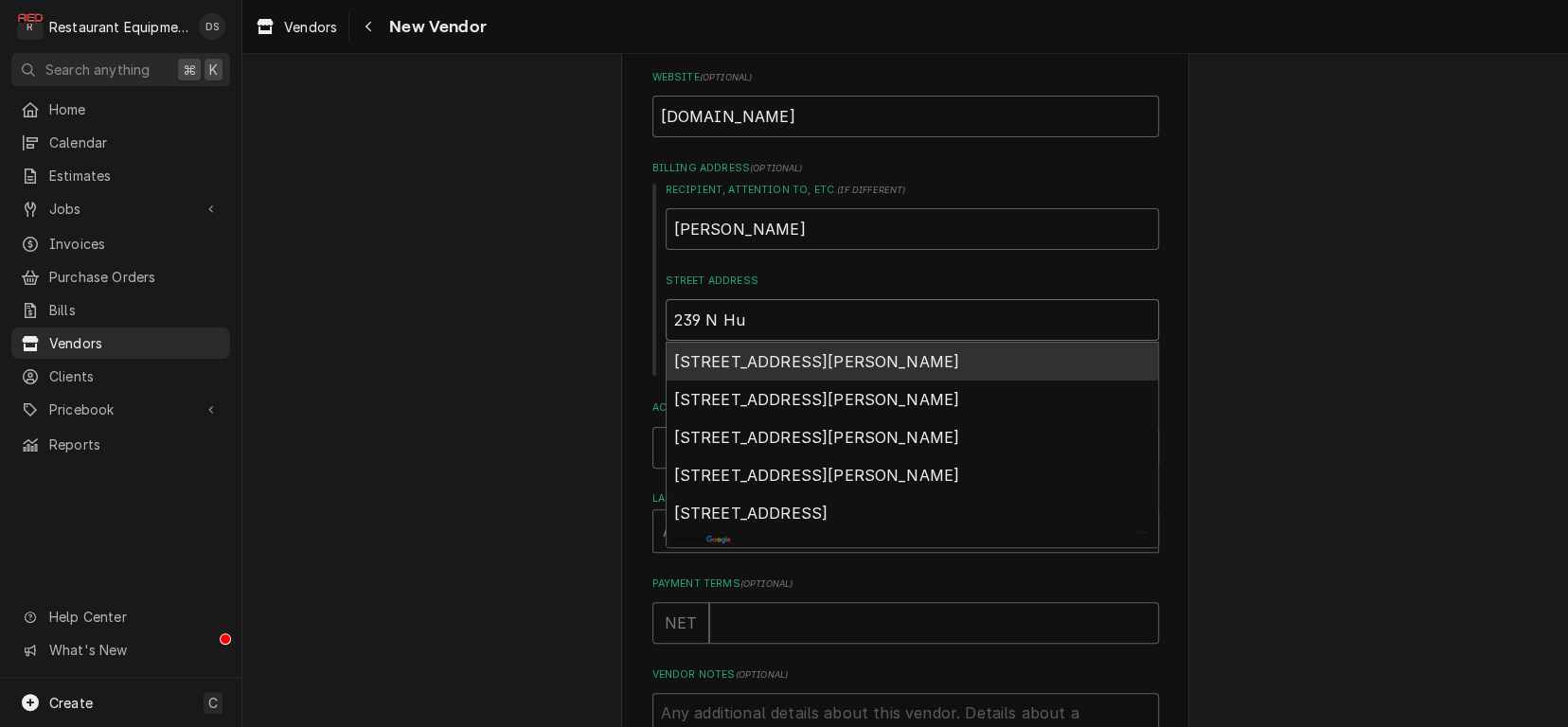
type input "239 N Hun"
type textarea "x"
type input "239 N Hunt"
type textarea "x"
type input "239 N Hunt"
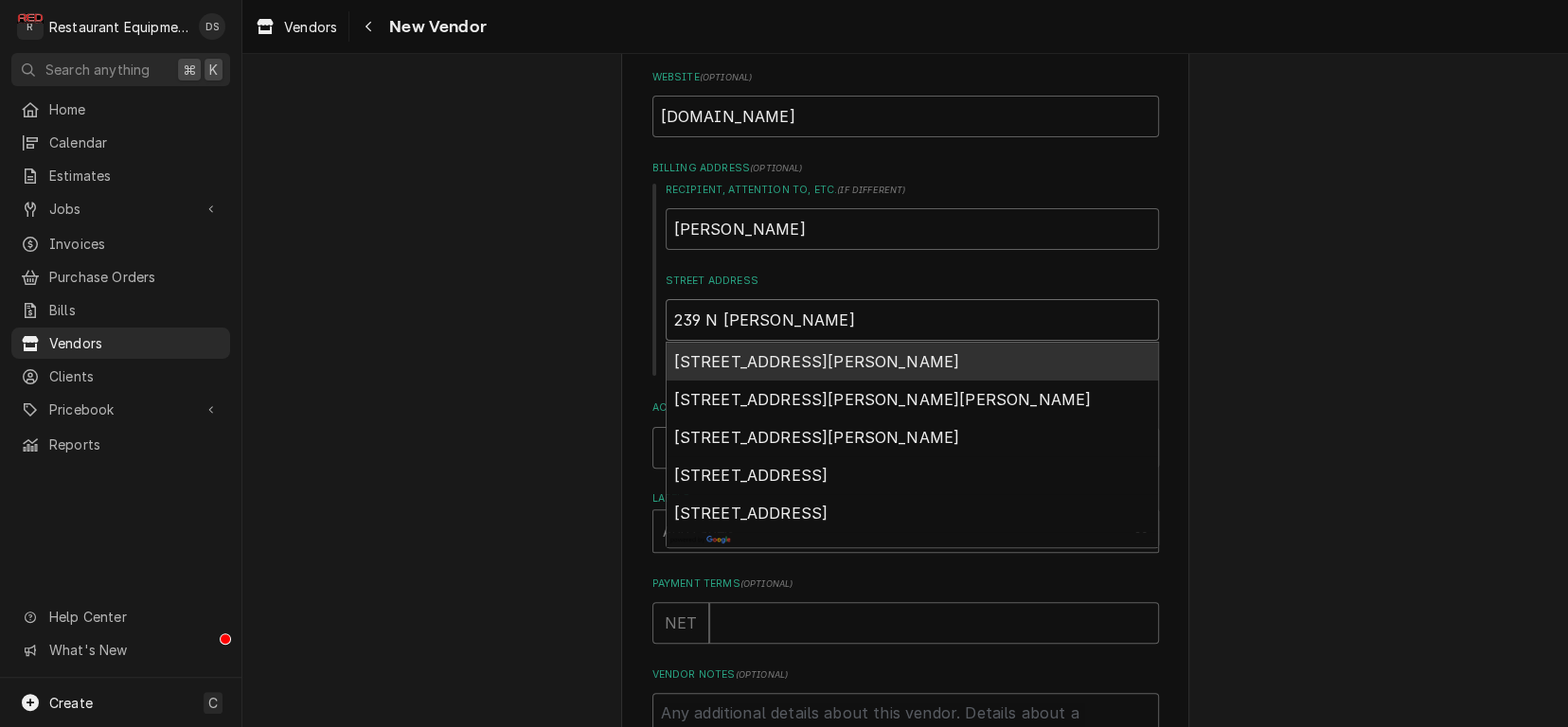
type textarea "x"
type input "239 N Hunt C"
type textarea "x"
type input "239 N Hunt Cl"
type textarea "x"
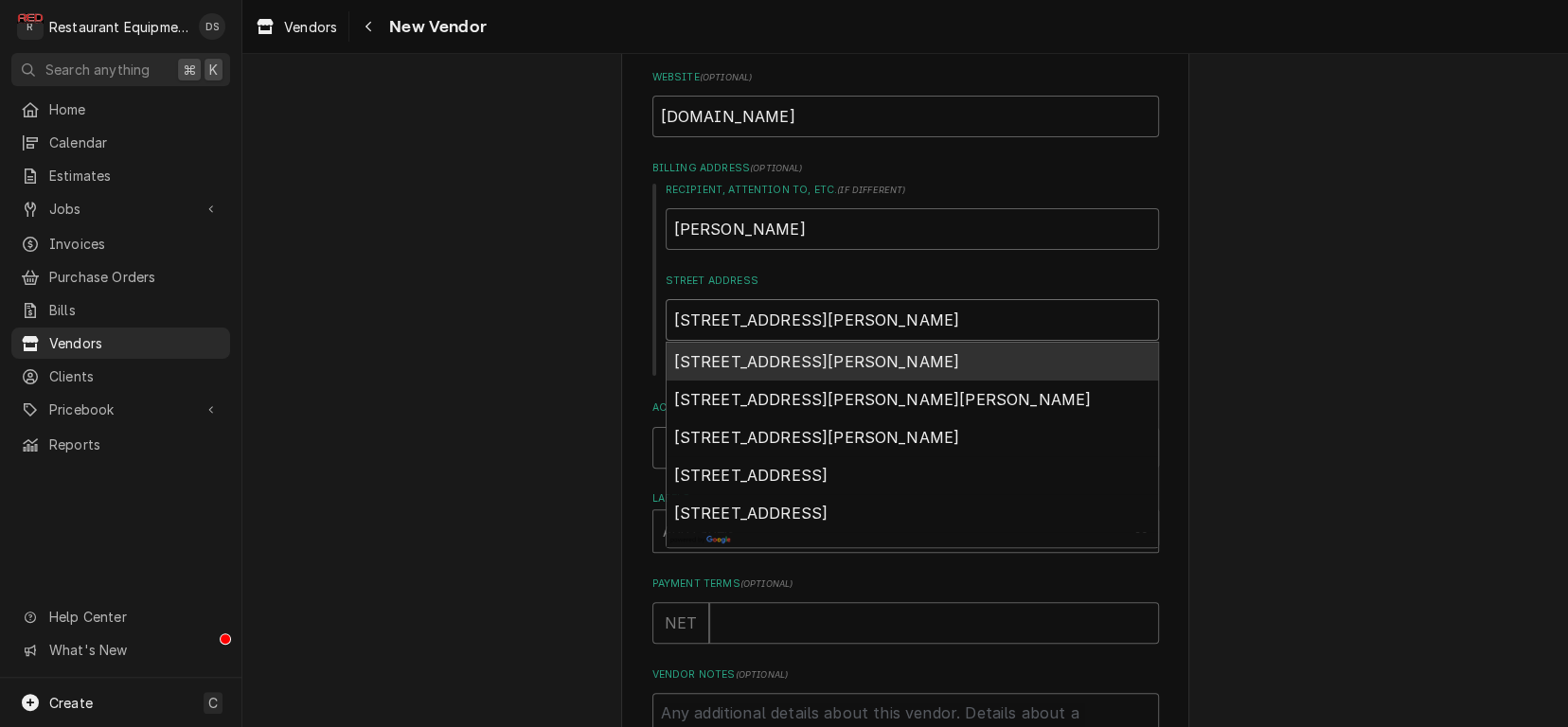
type input "239 N Hunt Clu"
type textarea "x"
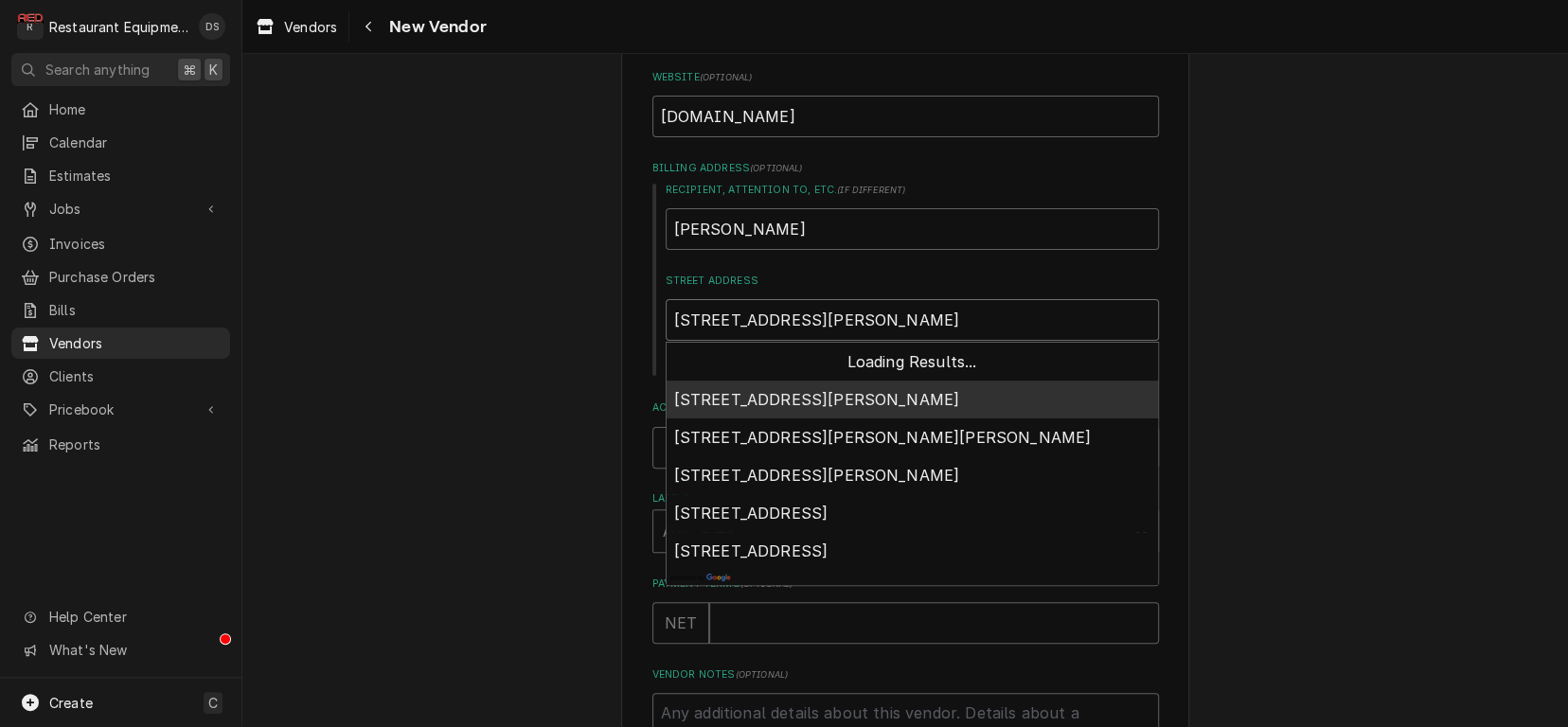
type input "239 N Hunt Club"
type textarea "x"
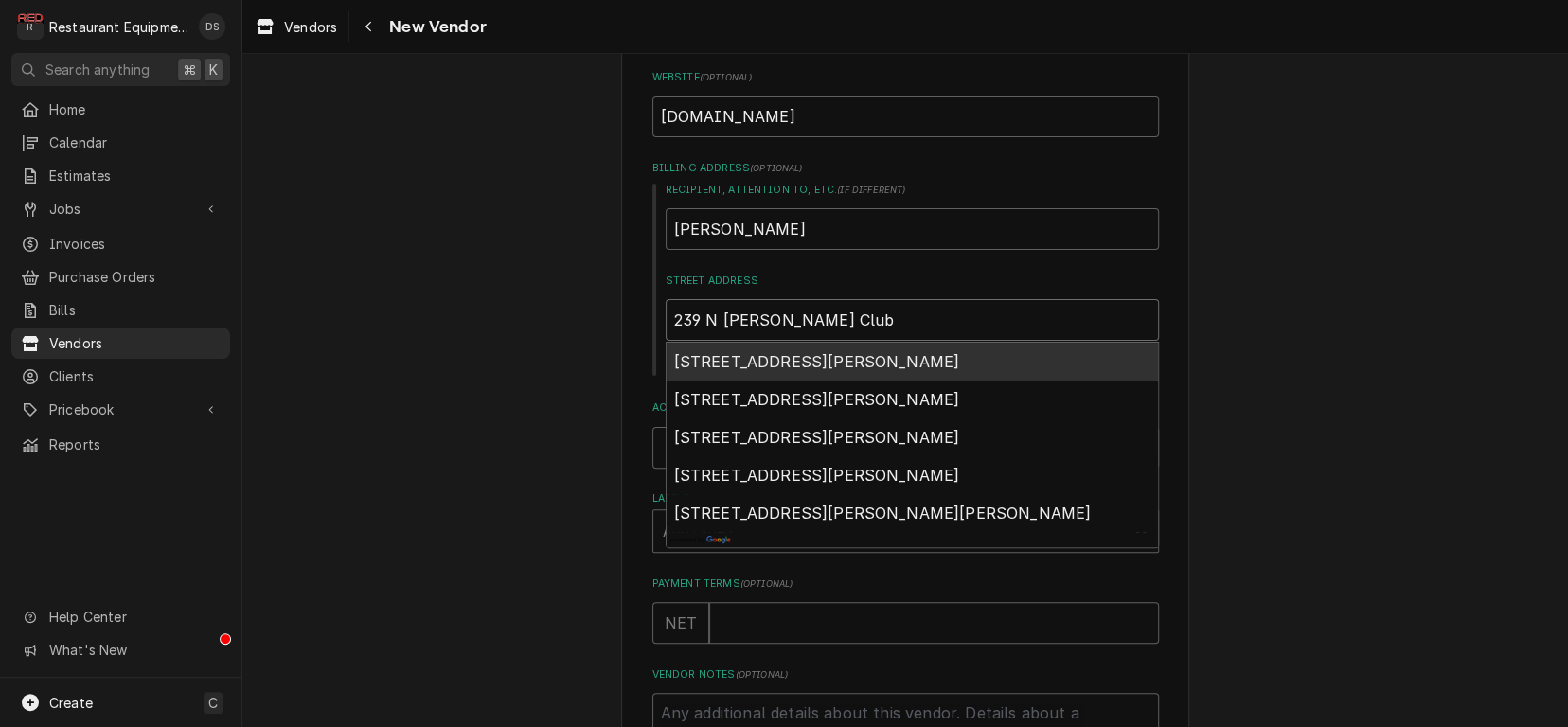
click at [815, 366] on span "239 North Hunt Club Boulevard, Wekiwa Springs, FL, USA" at bounding box center [817, 362] width 286 height 19
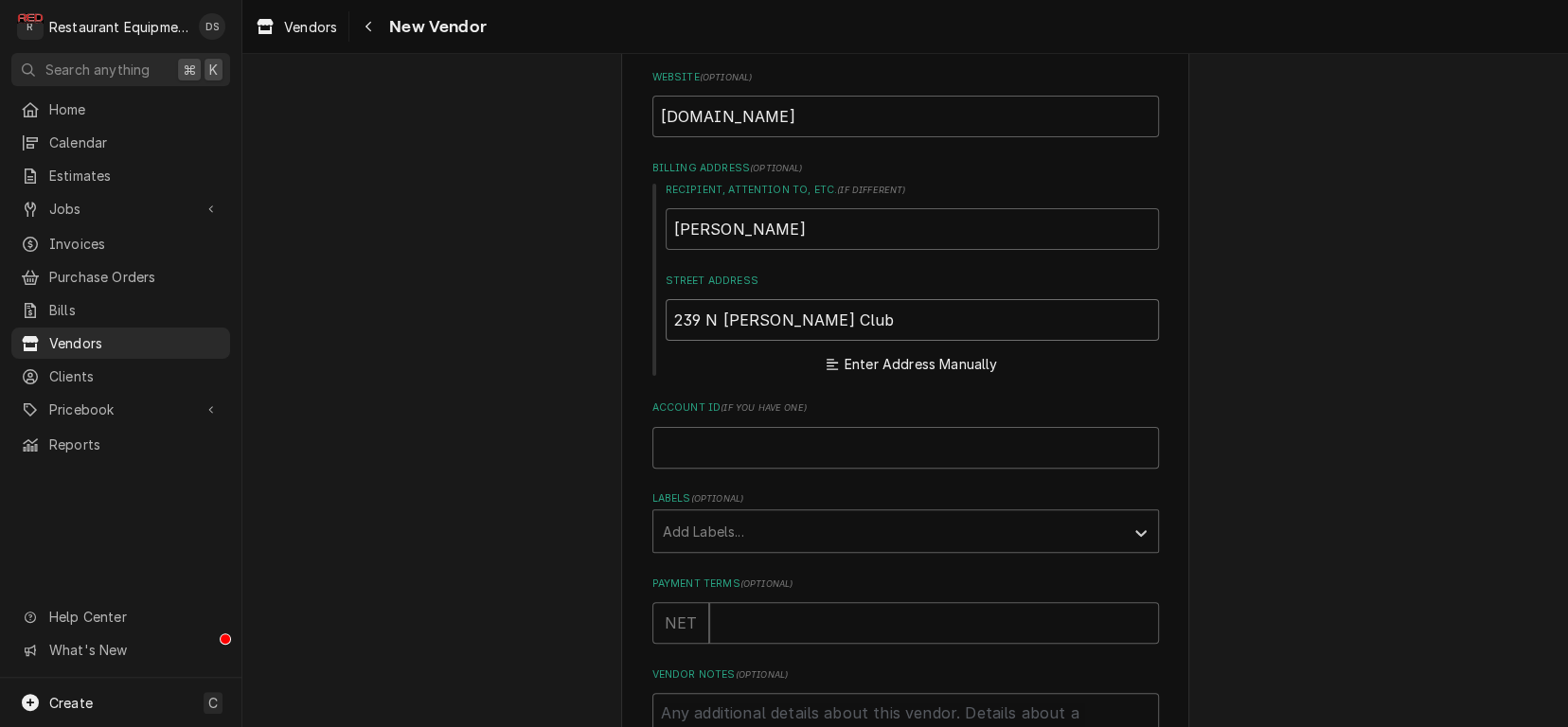
type input "239 N Hunt Club Blvd"
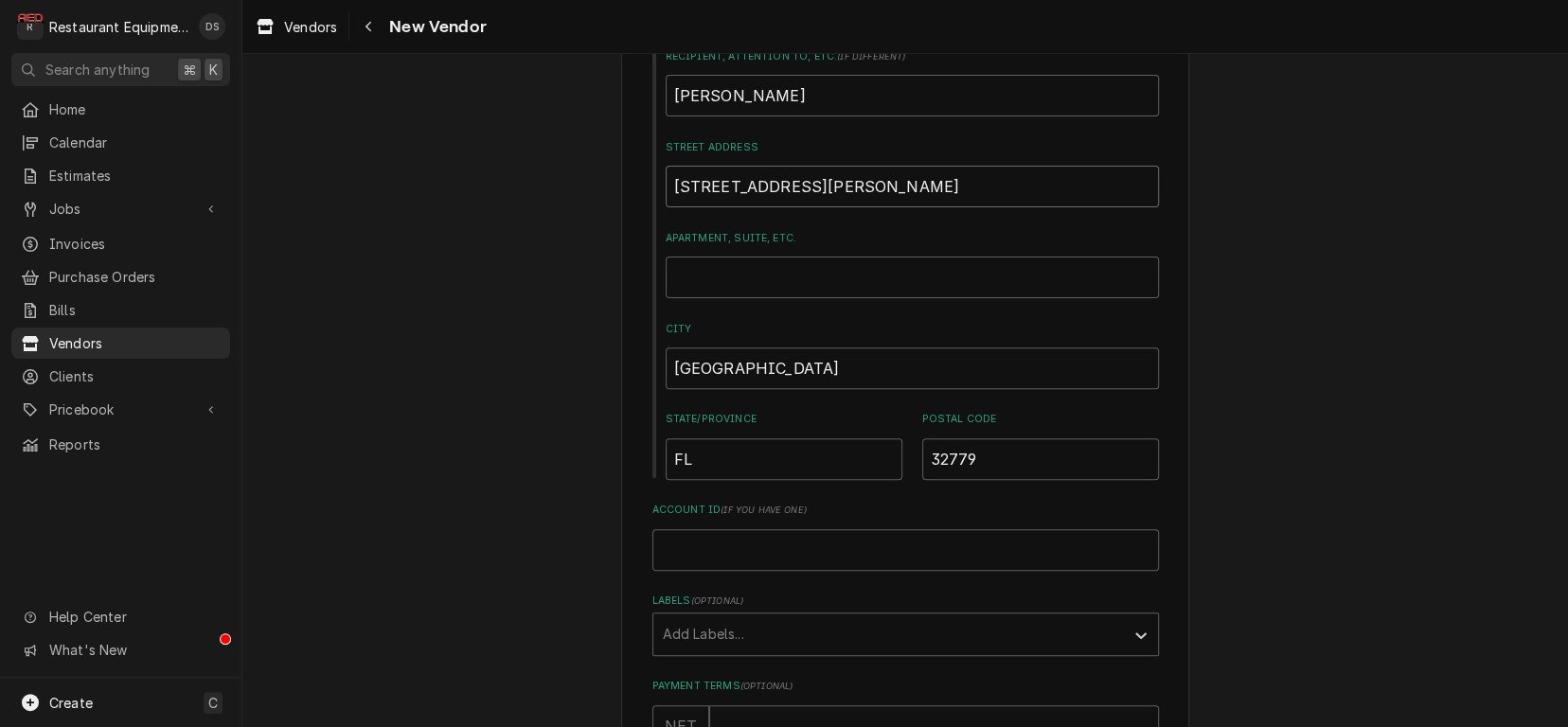
scroll to position [317, 0]
type textarea "x"
type input "S"
type textarea "x"
type input "St"
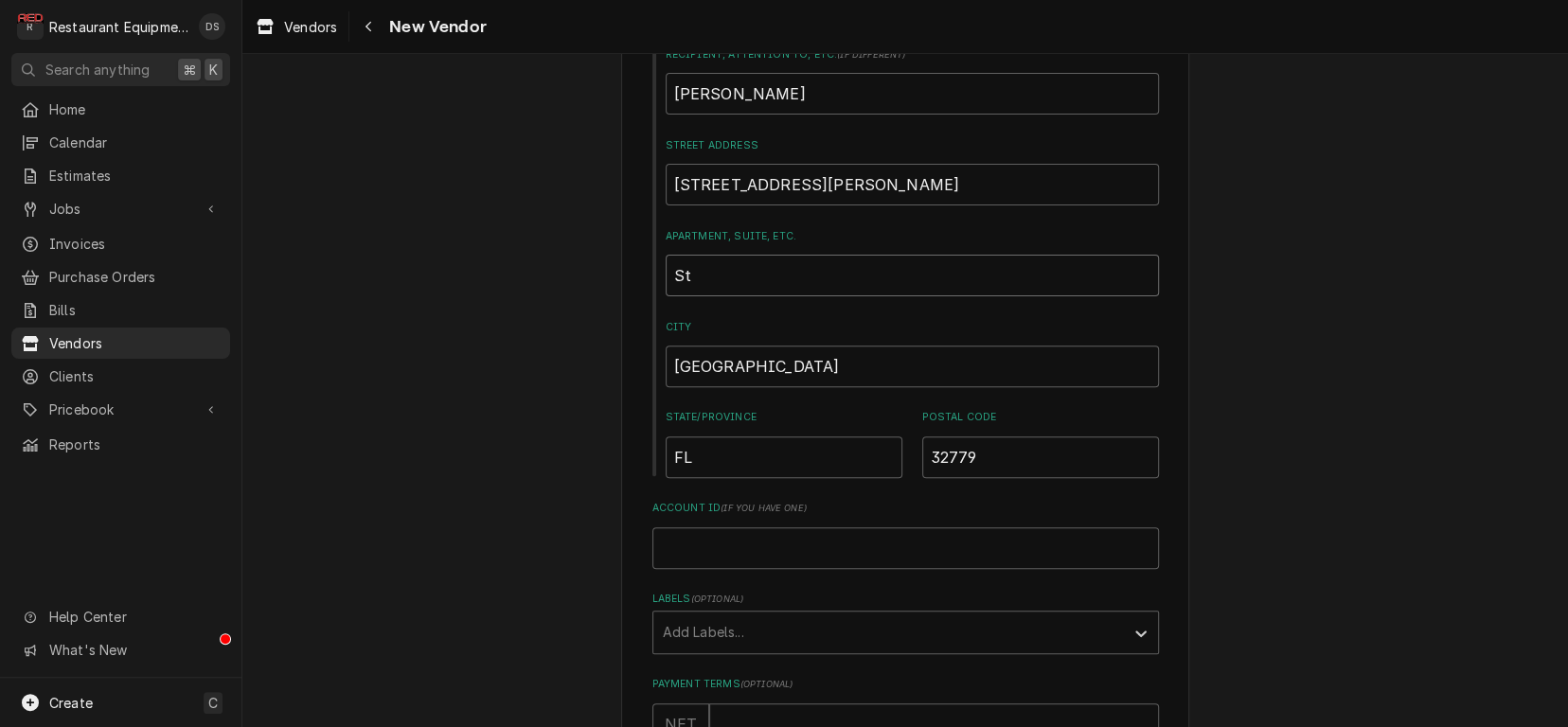
type textarea "x"
type input "Ste"
type textarea "x"
type input "Ste"
type textarea "x"
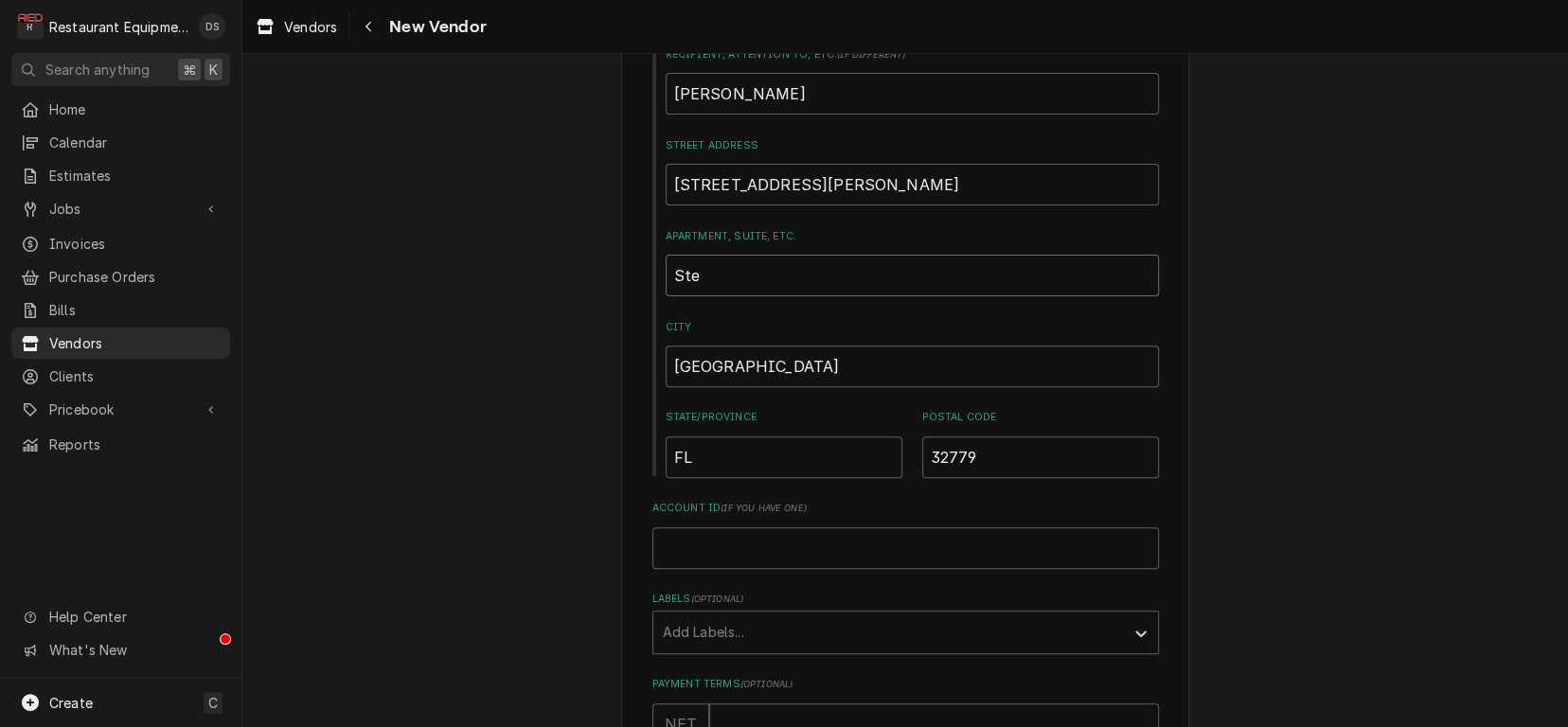
type input "Ste 2"
type textarea "x"
type input "Ste 20"
type textarea "x"
type input "Ste 201"
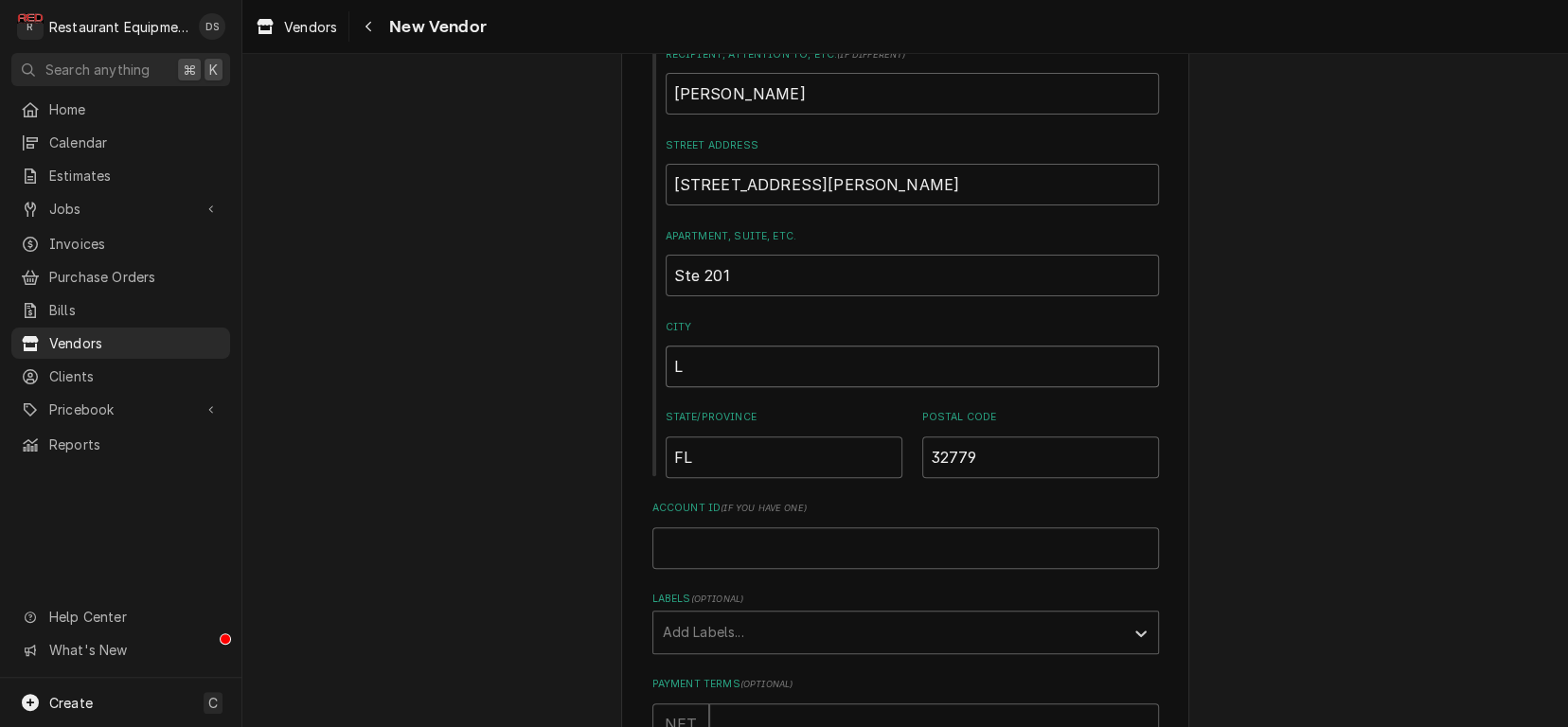
type textarea "x"
type input "L"
type textarea "x"
type input "Lo"
type textarea "x"
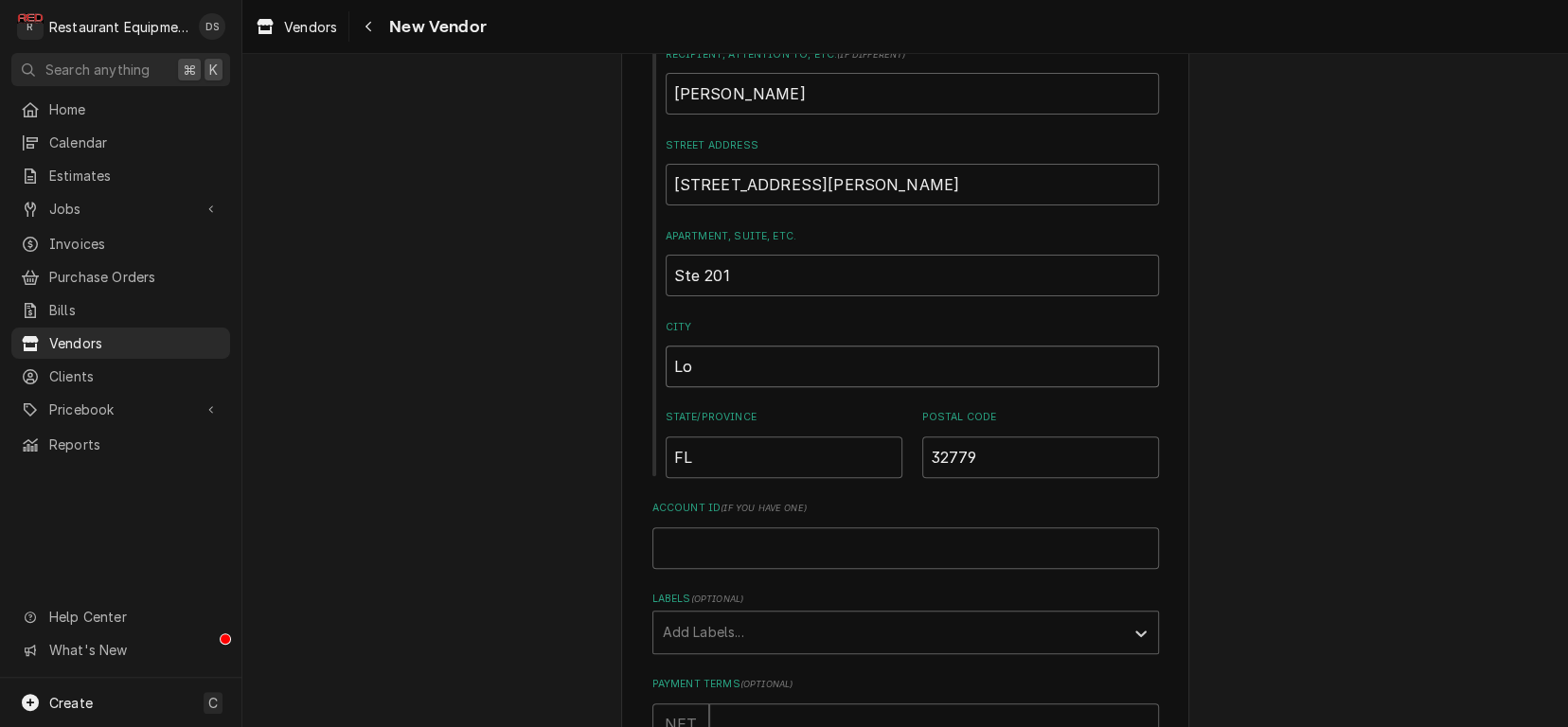
type input "Lon"
type textarea "x"
type input "Long"
type textarea "x"
type input "Longw"
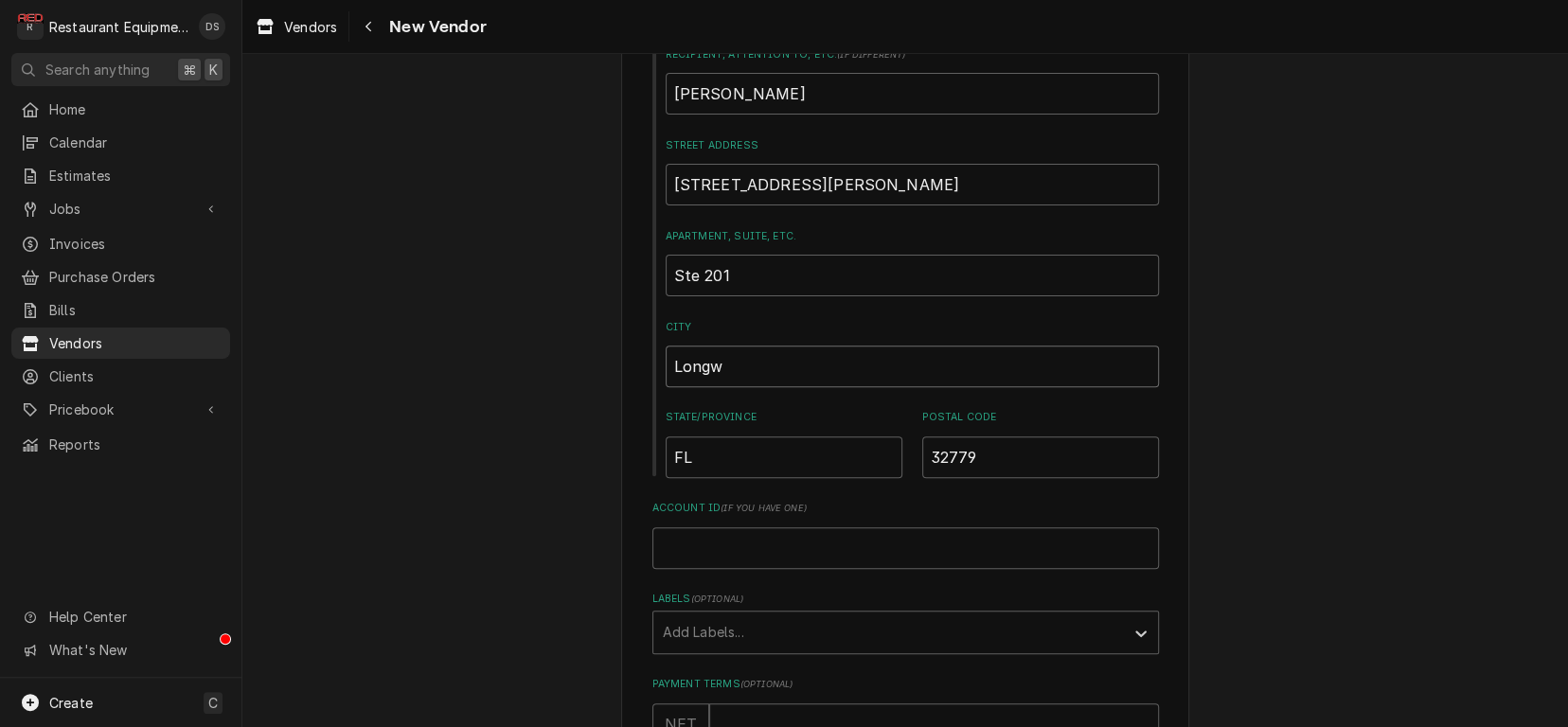
type textarea "x"
type input "Longwo"
type textarea "x"
type input "Longwoo"
type textarea "x"
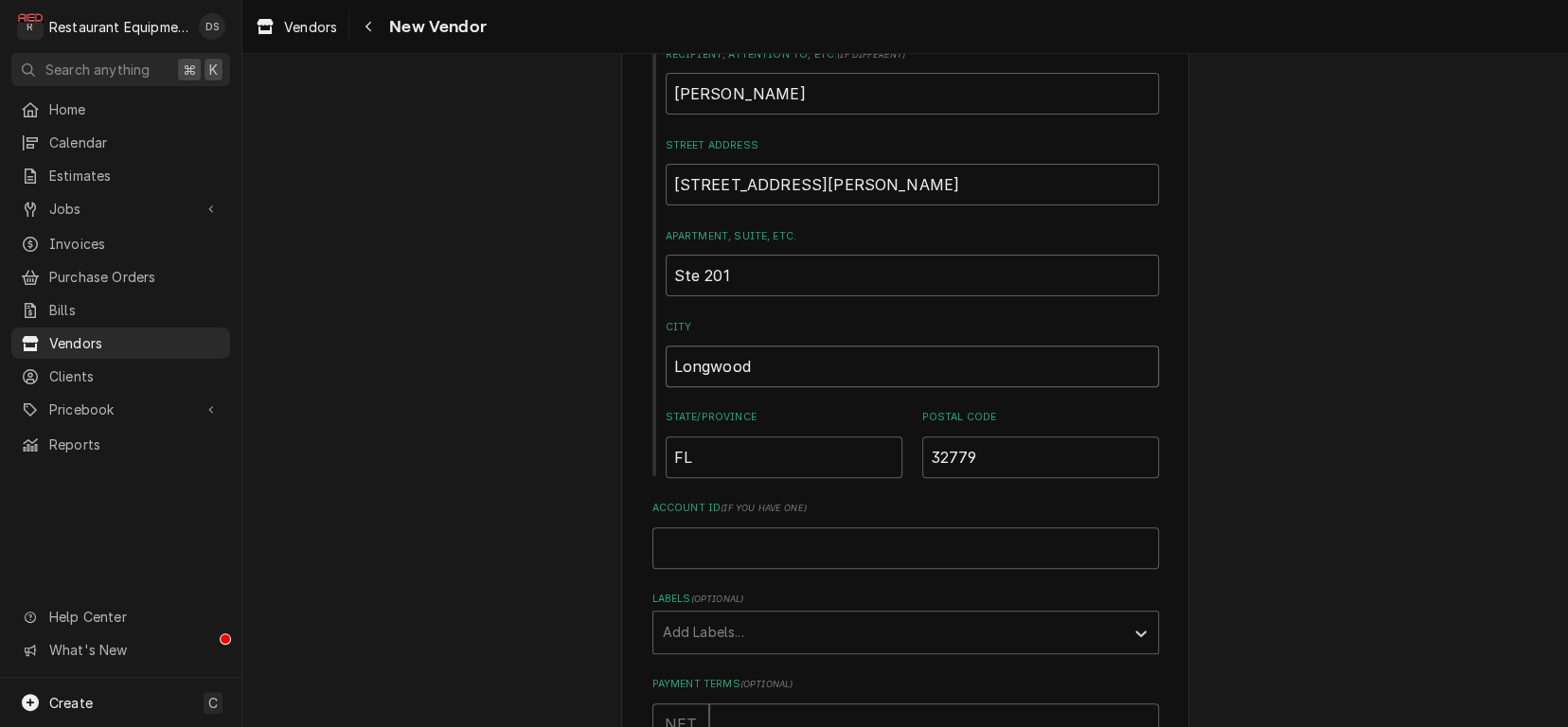
type input "Longwood"
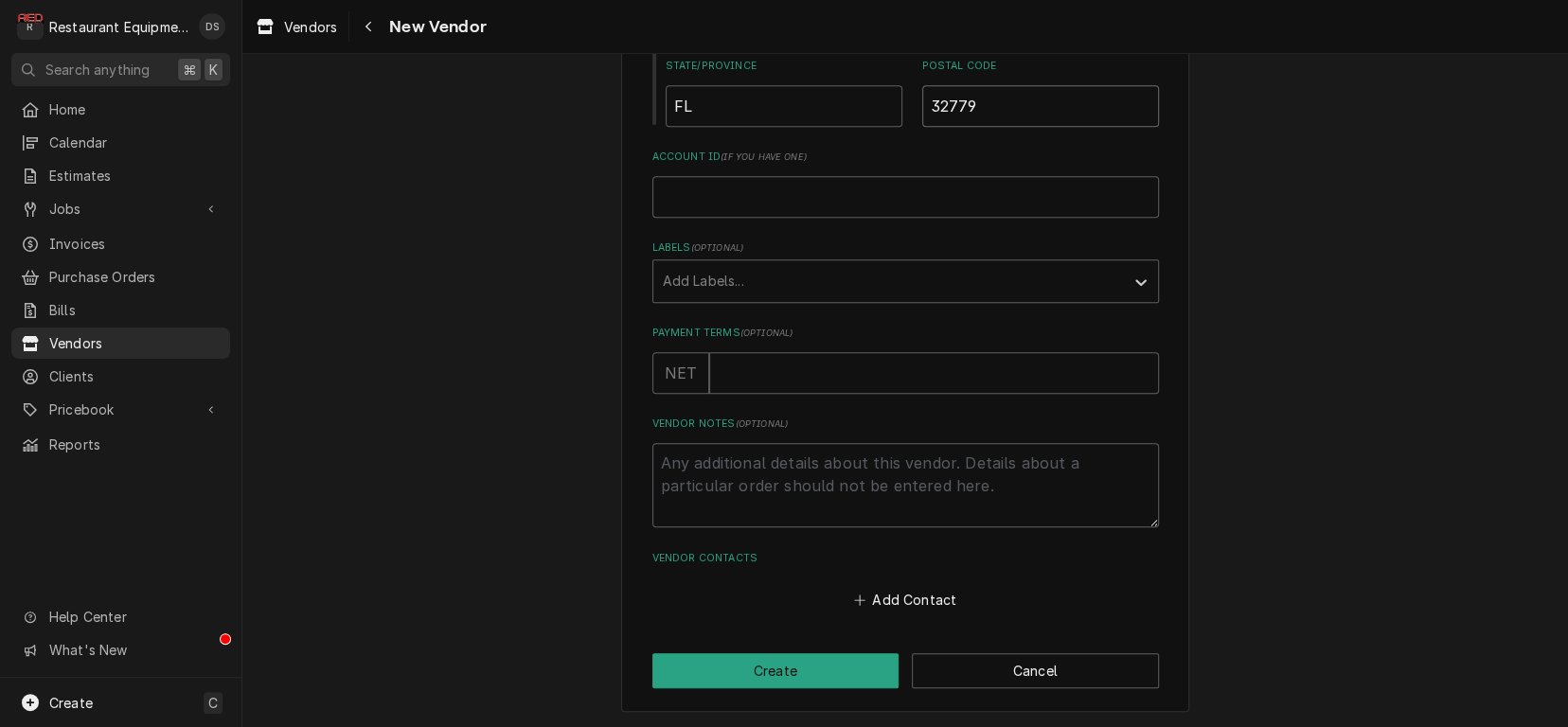
scroll to position [667, 0]
click at [834, 671] on button "Create" at bounding box center [776, 671] width 248 height 35
type textarea "x"
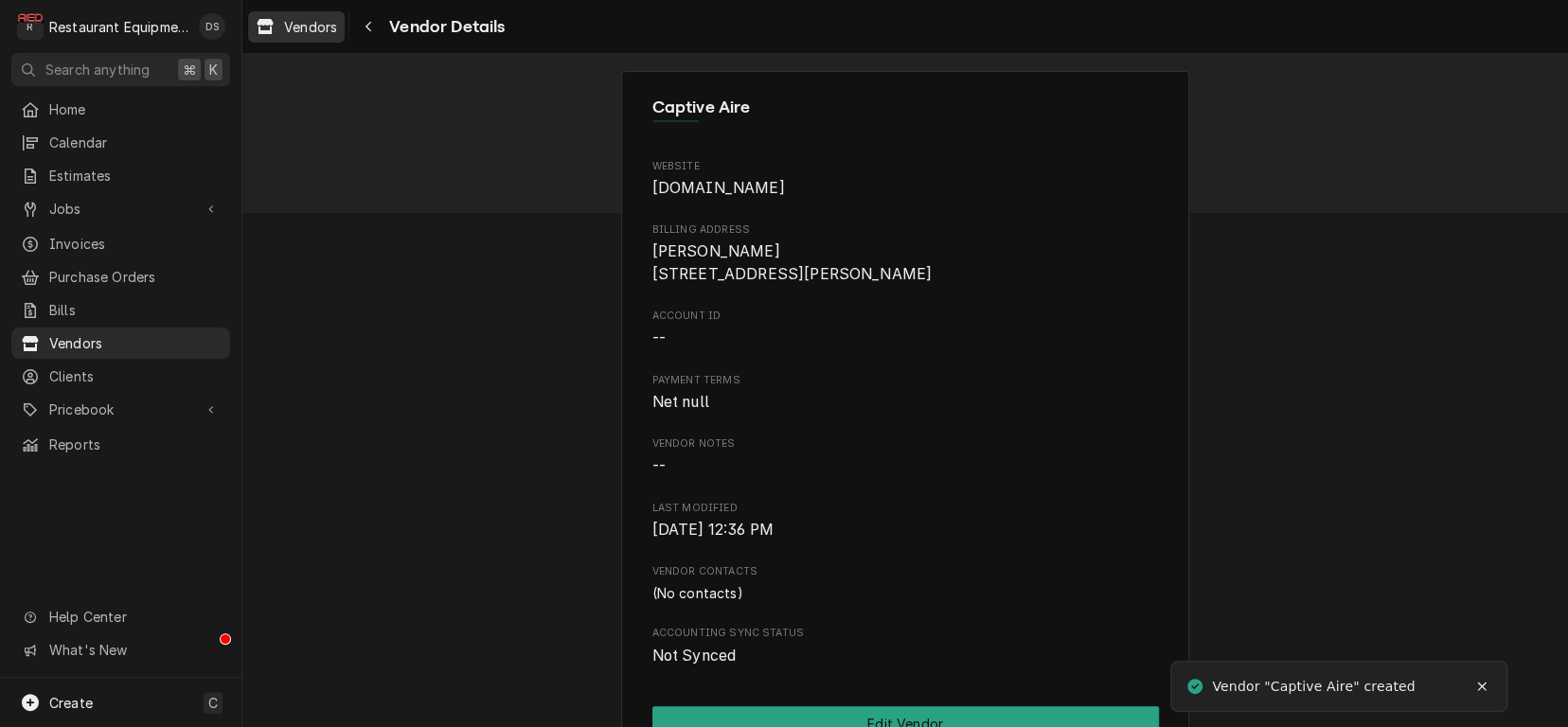
drag, startPoint x: 291, startPoint y: 26, endPoint x: 279, endPoint y: 31, distance: 13.0
click at [289, 28] on span "Vendors" at bounding box center [310, 27] width 53 height 20
